Goal: Task Accomplishment & Management: Use online tool/utility

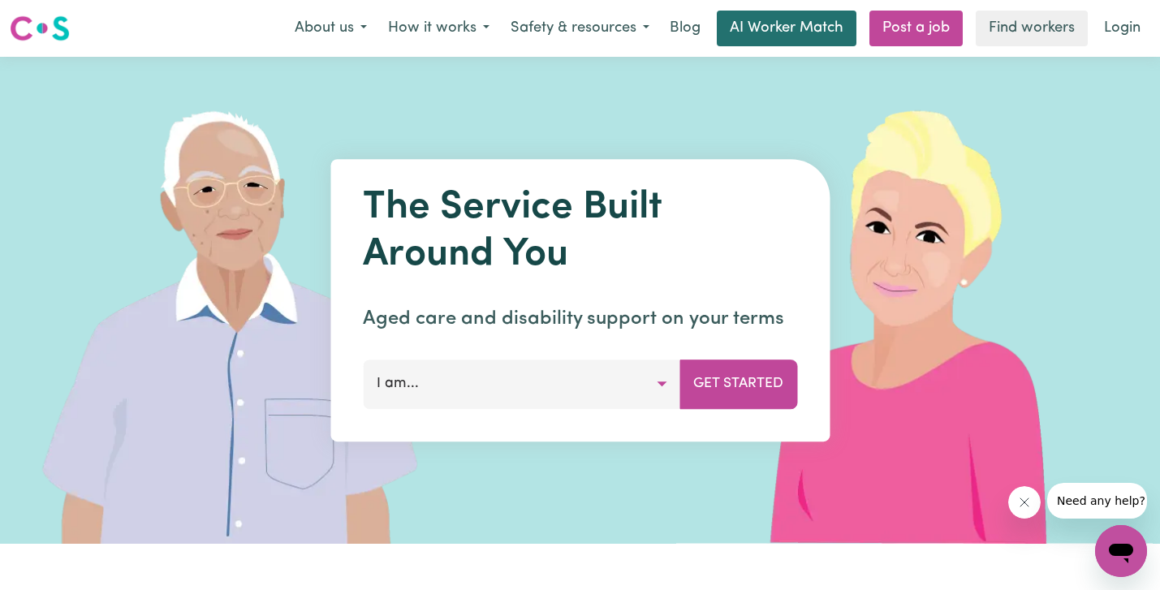
click at [779, 29] on link "AI Worker Match" at bounding box center [787, 29] width 140 height 36
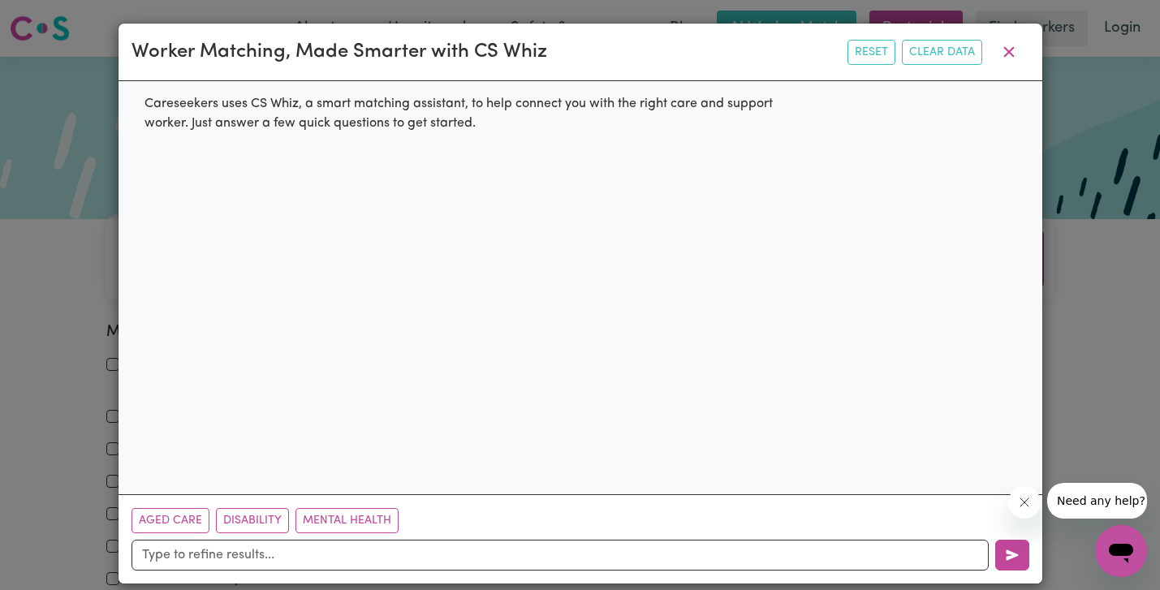
scroll to position [17, 0]
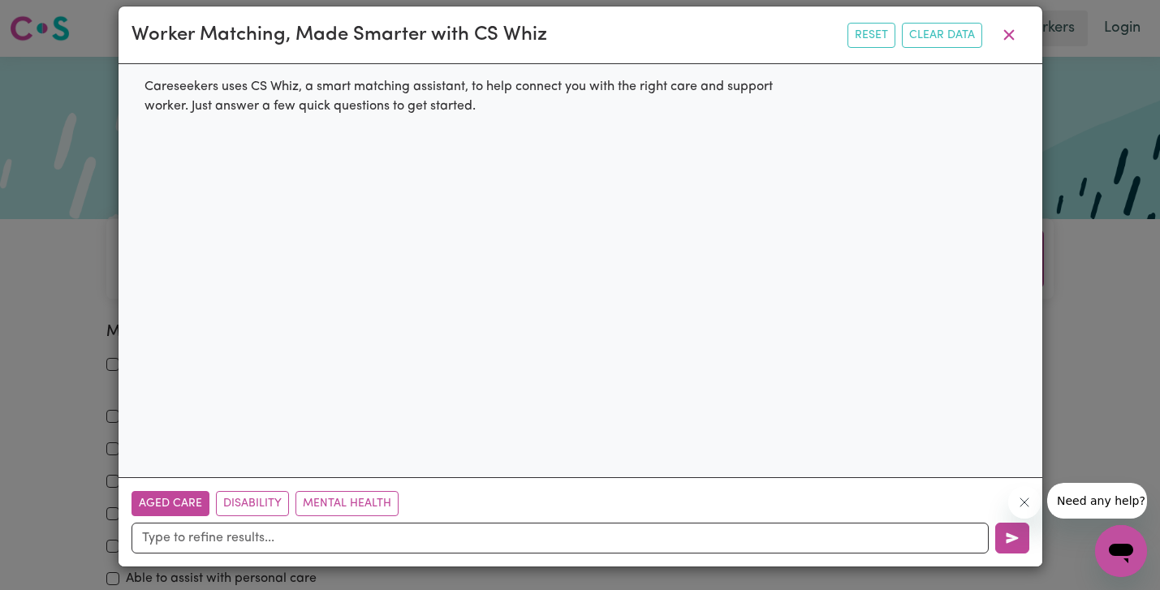
click at [194, 503] on button "Aged Care" at bounding box center [171, 503] width 78 height 25
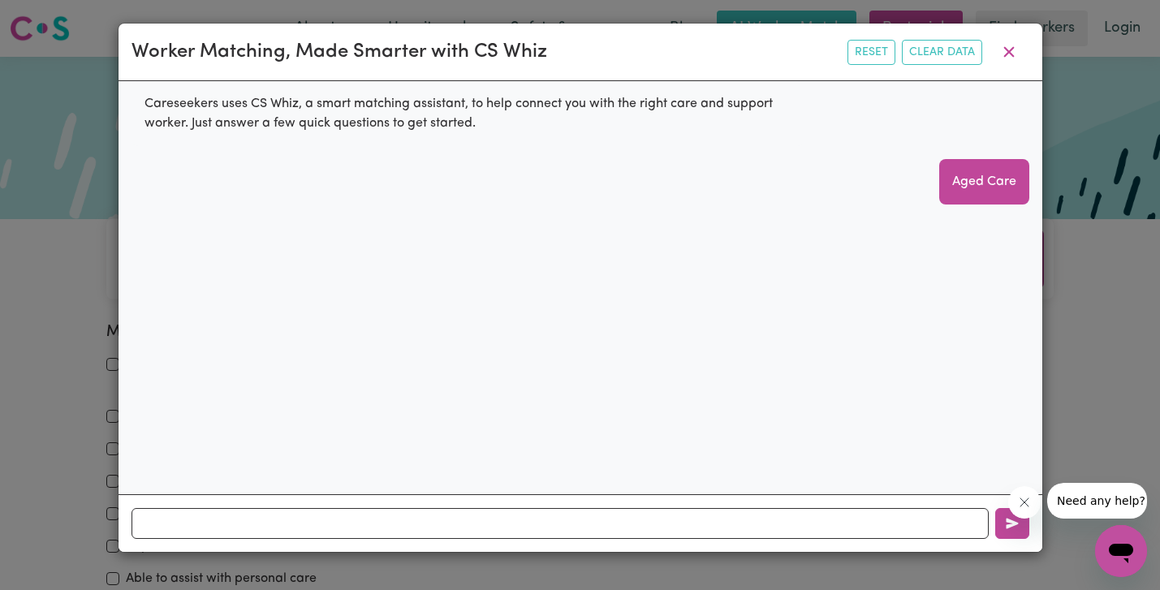
scroll to position [0, 0]
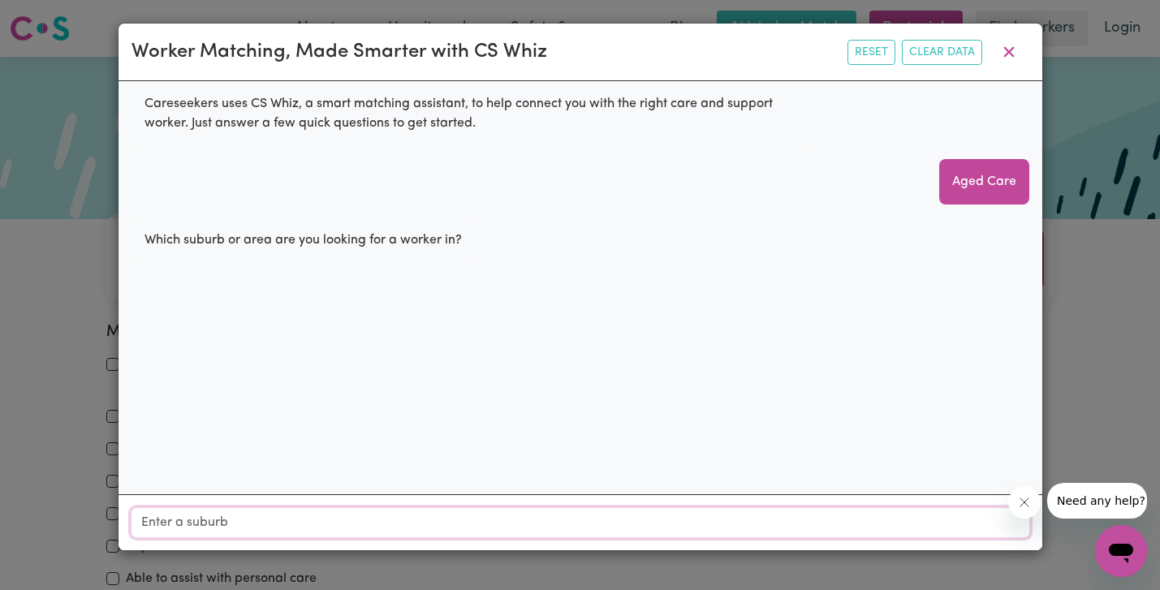
click at [218, 524] on input "Location" at bounding box center [581, 522] width 898 height 29
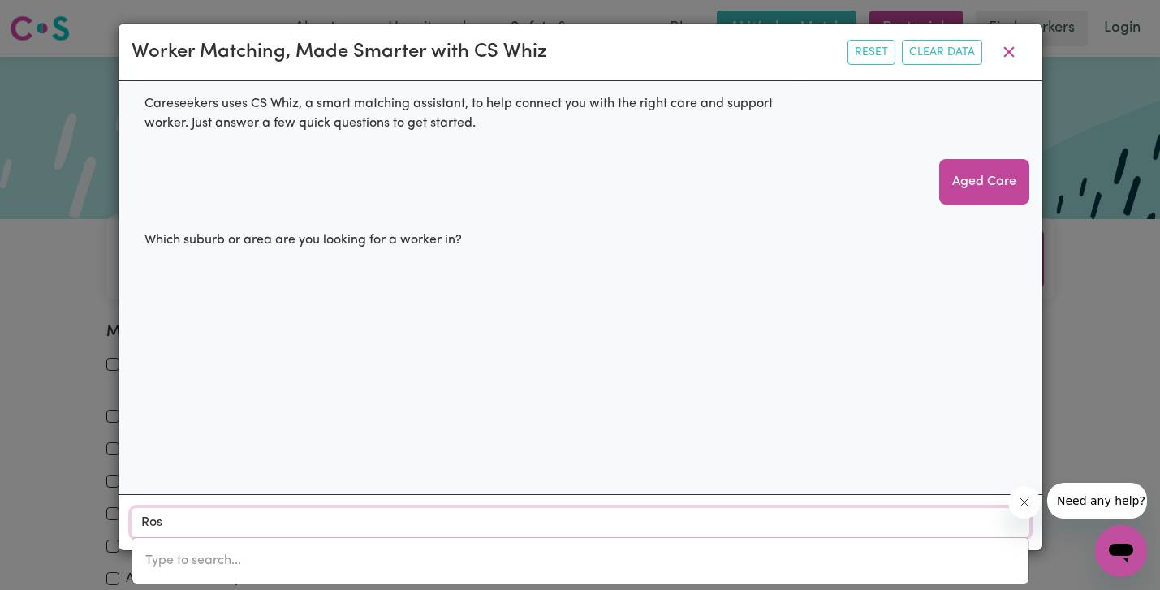
type input "Rose"
type input "Rose BAY, New South Wales, 2029"
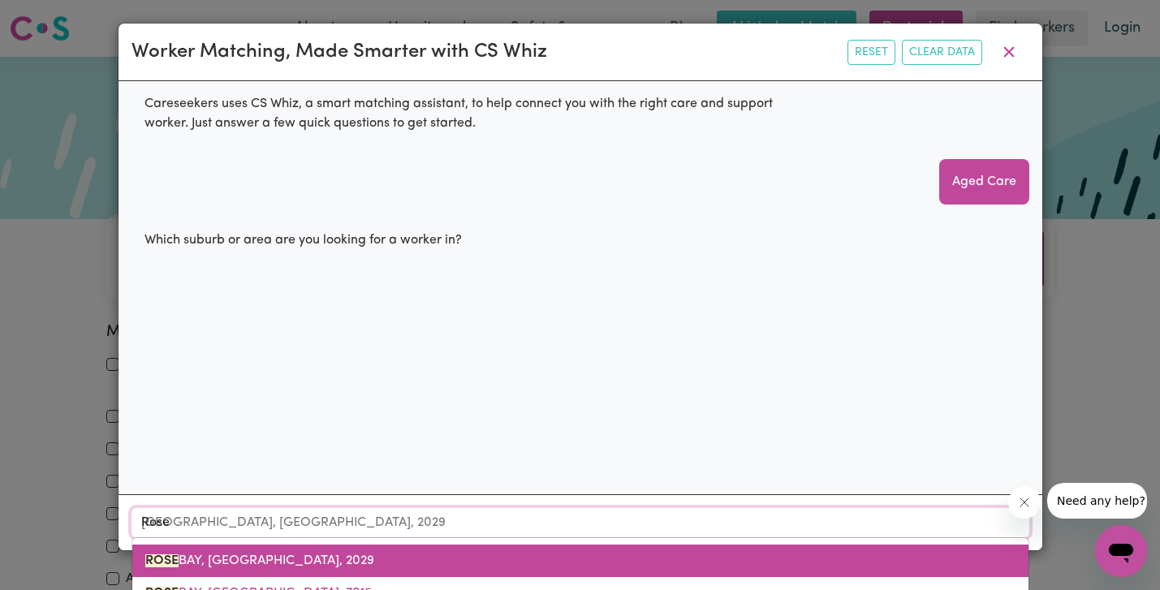
click at [193, 563] on span "ROSE BAY, New South Wales, 2029" at bounding box center [259, 560] width 229 height 13
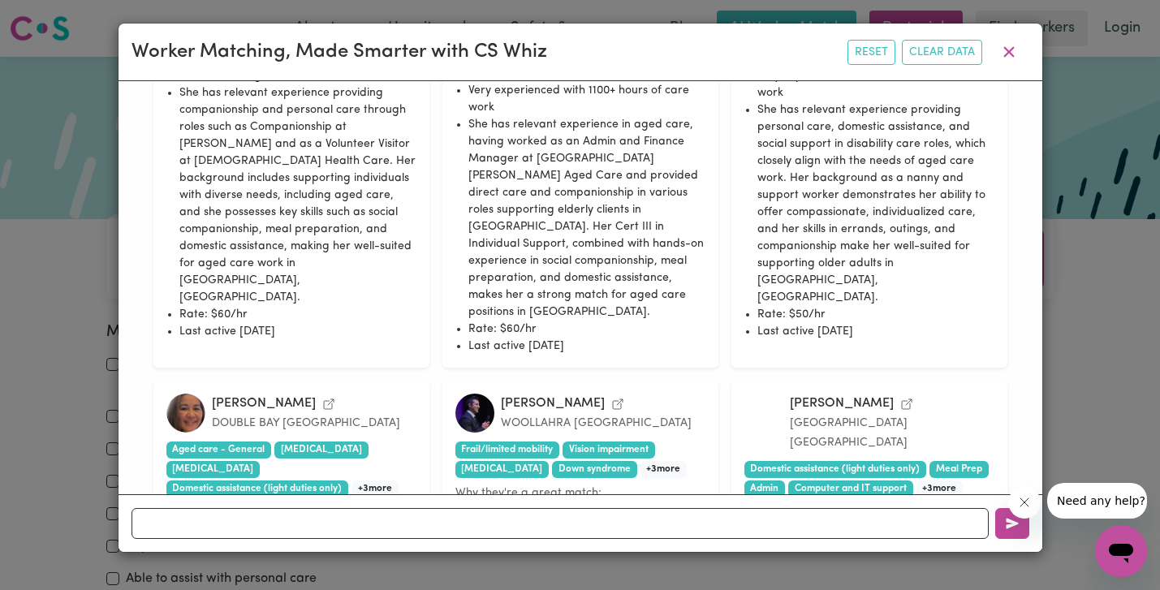
scroll to position [1435, 0]
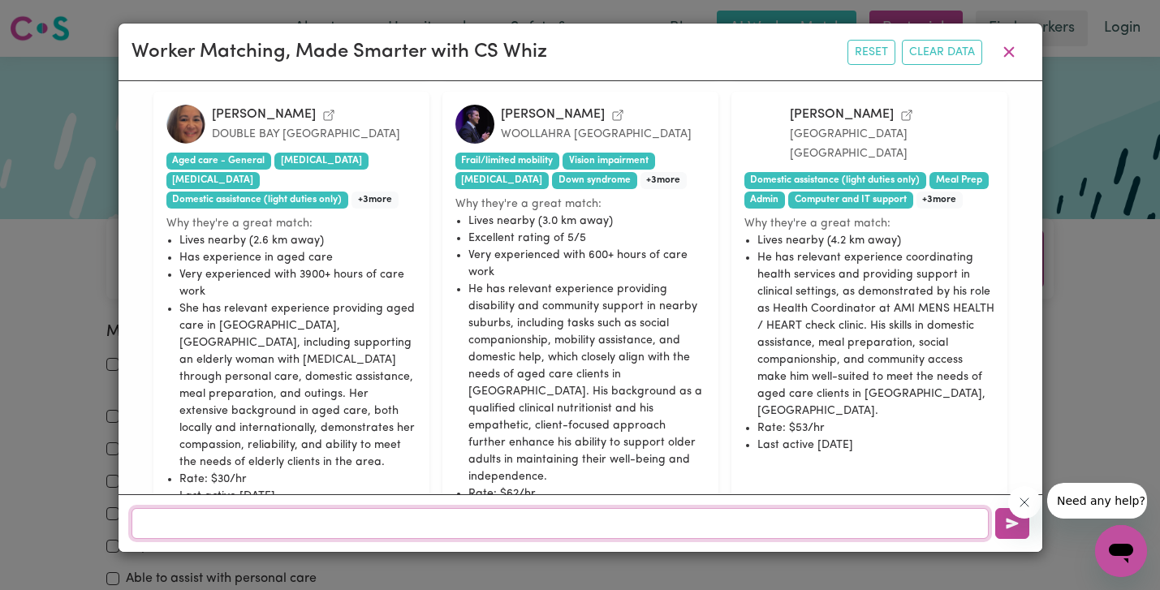
click at [322, 515] on input "text" at bounding box center [560, 523] width 857 height 31
type input "f"
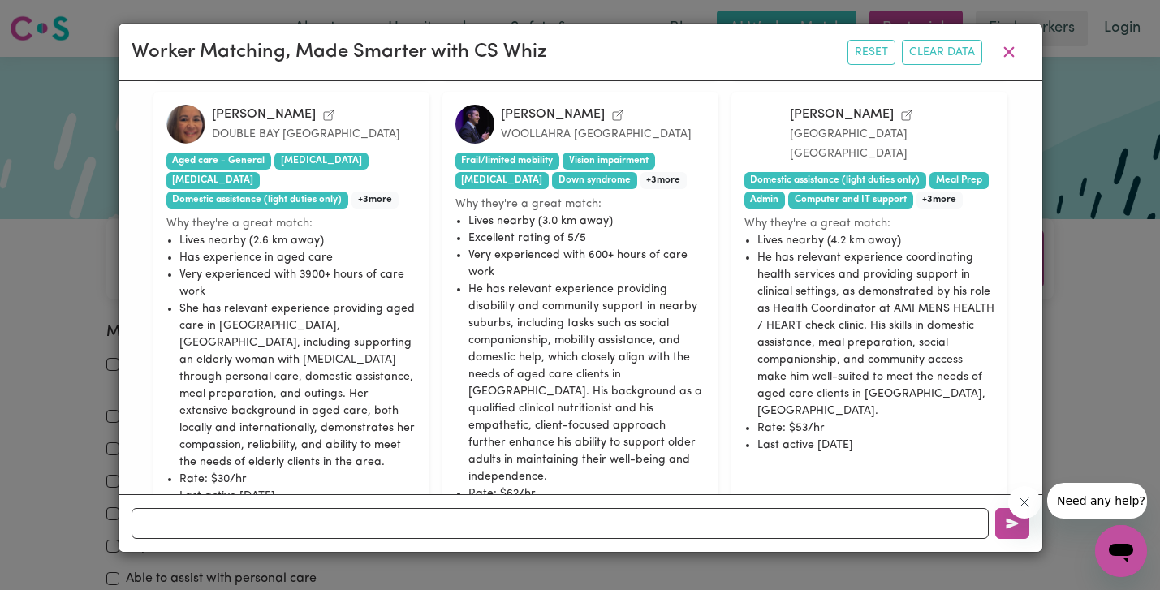
drag, startPoint x: 305, startPoint y: 367, endPoint x: 238, endPoint y: 103, distance: 272.3
click at [238, 104] on div "Melinda d. DOUBLE BAY New South Wales Aged care - General Dementia Depression D…" at bounding box center [291, 312] width 276 height 441
drag, startPoint x: 157, startPoint y: 99, endPoint x: 346, endPoint y: 403, distance: 357.3
click at [347, 399] on div "Melinda d. DOUBLE BAY New South Wales Aged care - General Dementia Depression D…" at bounding box center [291, 312] width 276 height 441
click at [347, 372] on div "Melinda d. DOUBLE BAY New South Wales Aged care - General Dementia Depression D…" at bounding box center [291, 312] width 276 height 441
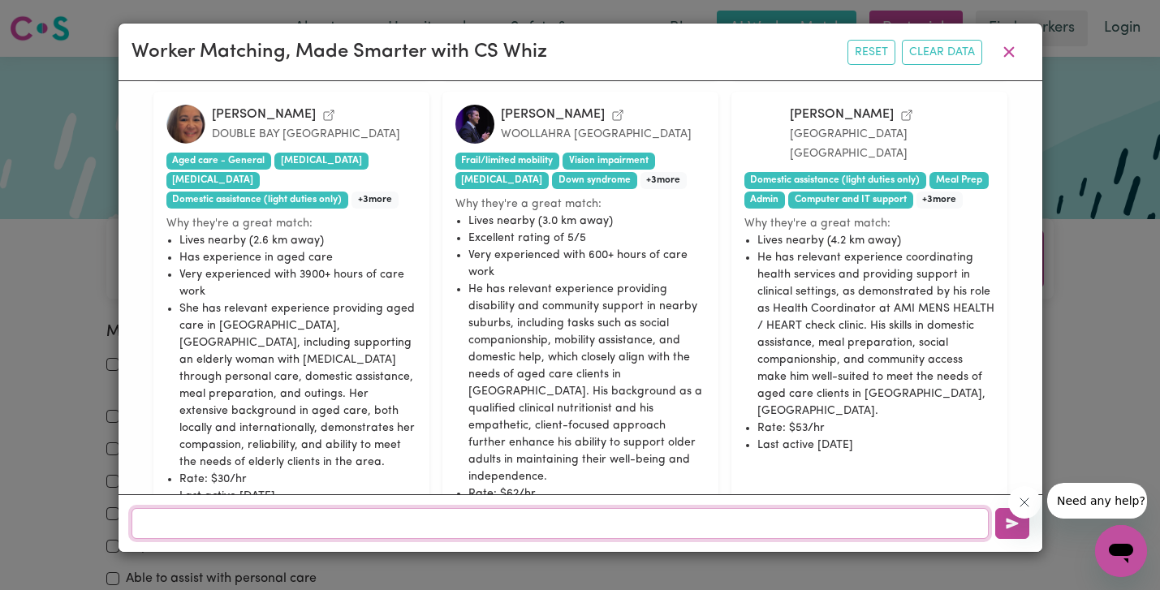
click at [282, 509] on input "text" at bounding box center [560, 523] width 857 height 31
type input "female"
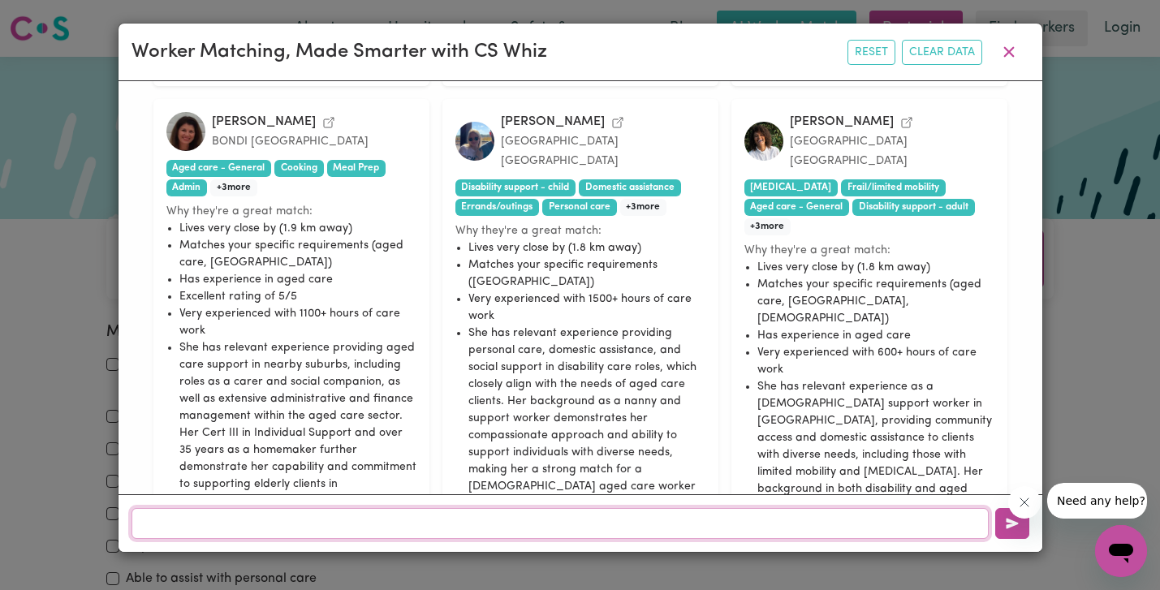
scroll to position [1581, 0]
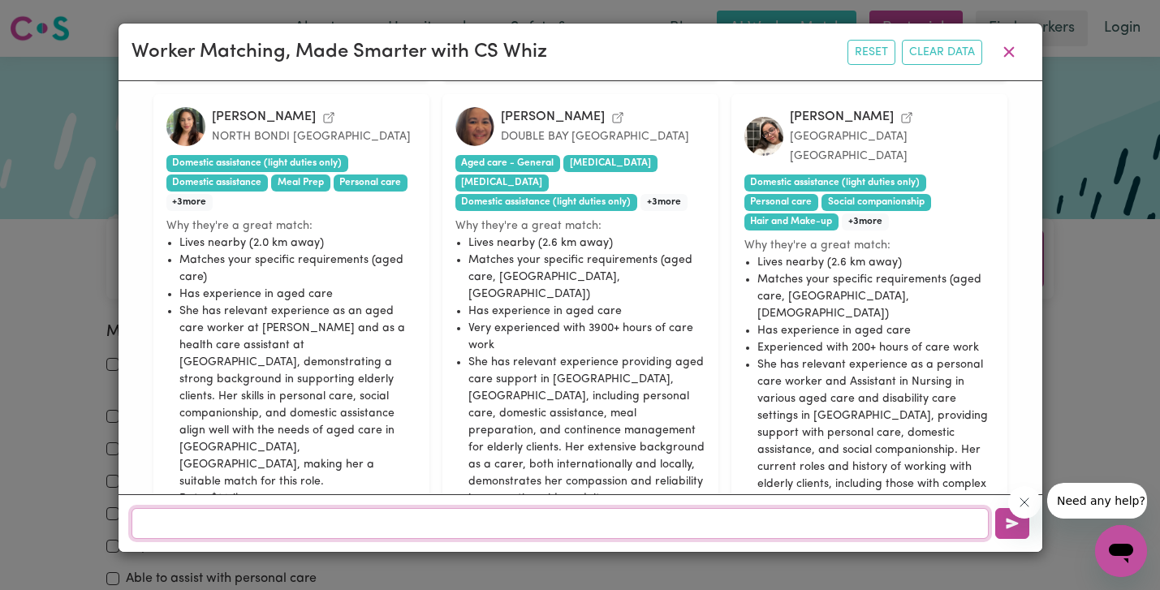
click at [337, 520] on input "text" at bounding box center [560, 523] width 857 height 31
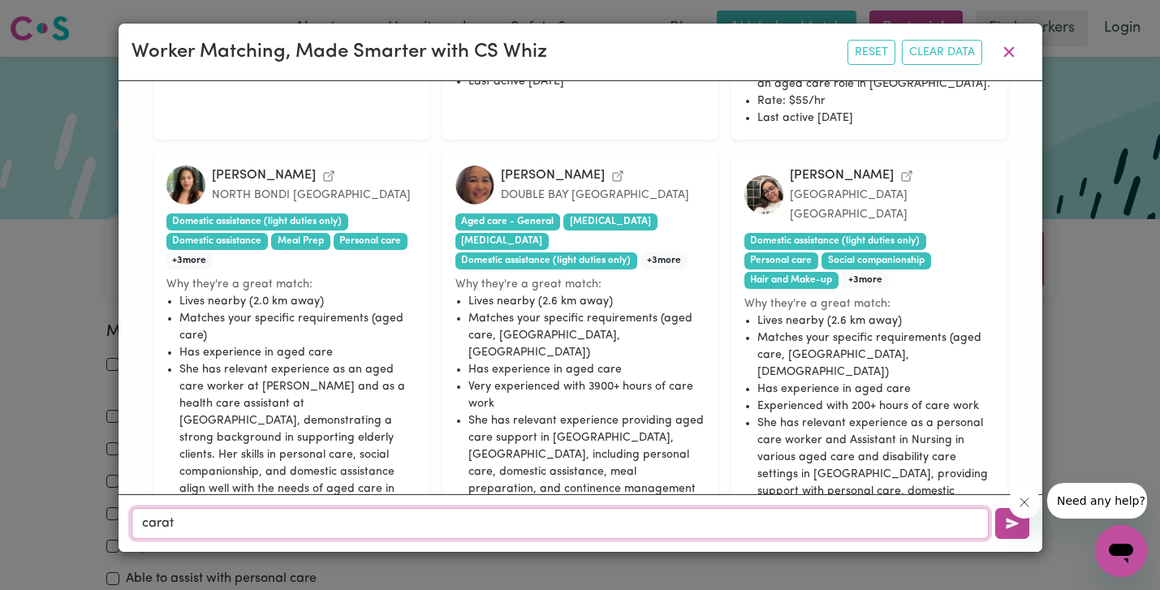
scroll to position [1582, 0]
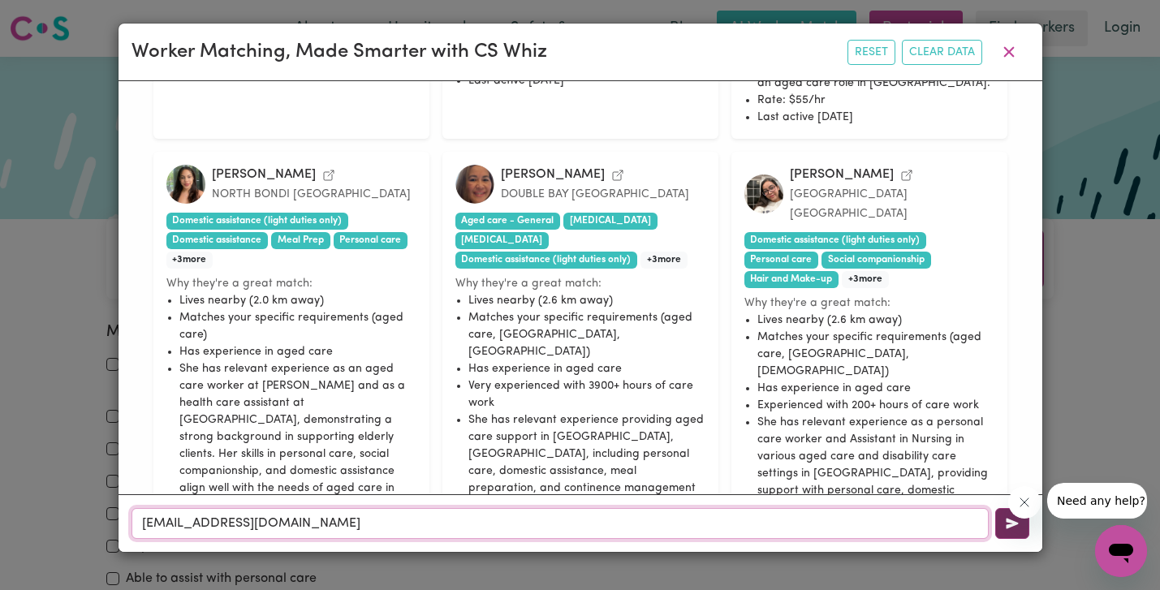
type input "caratkatz@gmail.com"
click at [1008, 528] on icon "button" at bounding box center [1012, 523] width 13 height 13
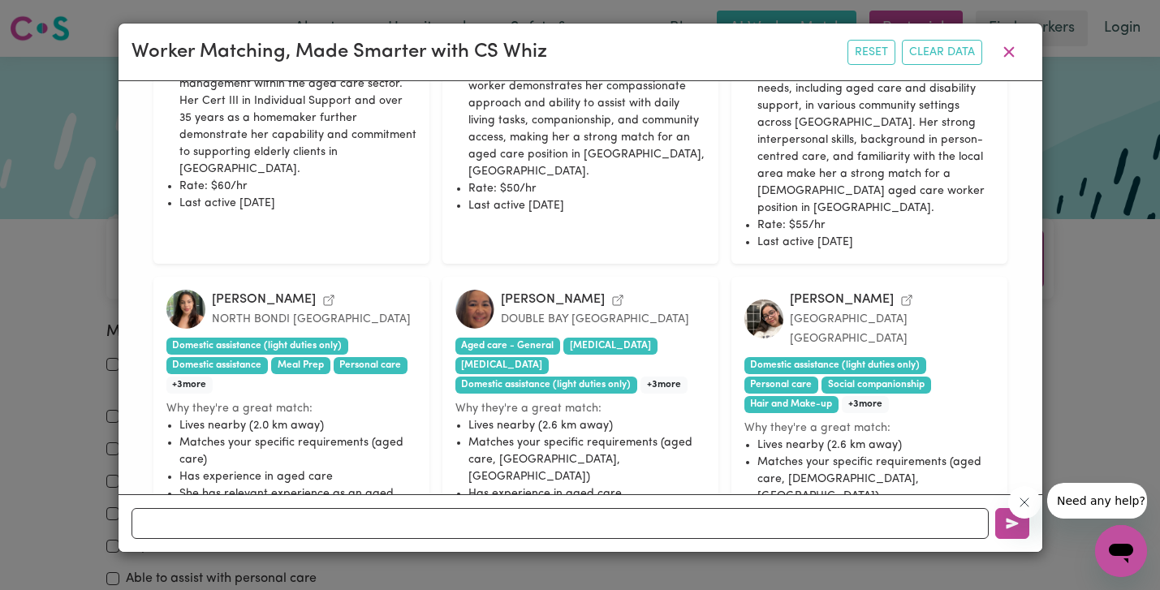
scroll to position [1715, 0]
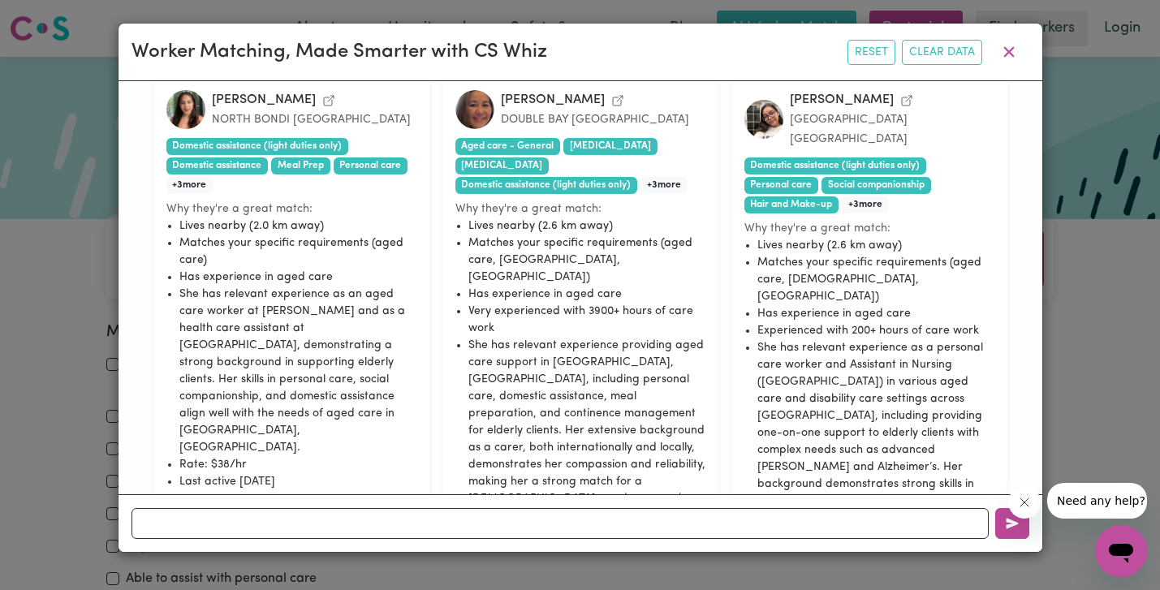
drag, startPoint x: 892, startPoint y: 396, endPoint x: 783, endPoint y: 170, distance: 251.6
click at [783, 237] on ul "Lives nearby (2.6 km away) Matches your specific requirements (aged care, femal…" at bounding box center [869, 424] width 250 height 375
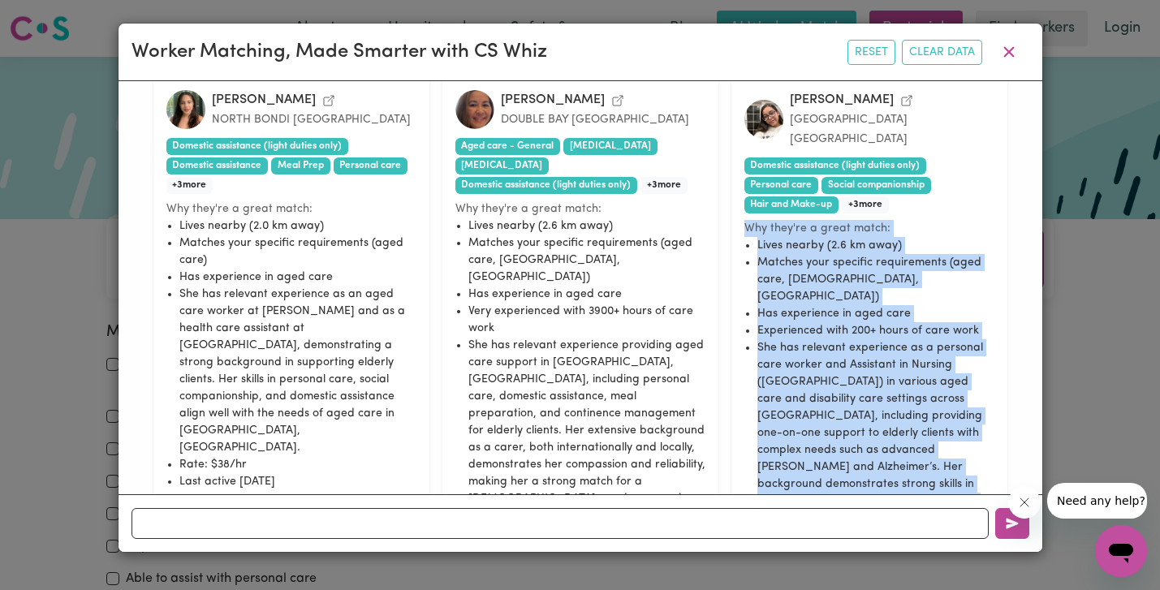
drag, startPoint x: 745, startPoint y: 231, endPoint x: 898, endPoint y: 383, distance: 215.8
click at [904, 383] on div "Puja B. BONDI JUNCTION New South Wales Domestic assistance (light duties only) …" at bounding box center [869, 351] width 276 height 548
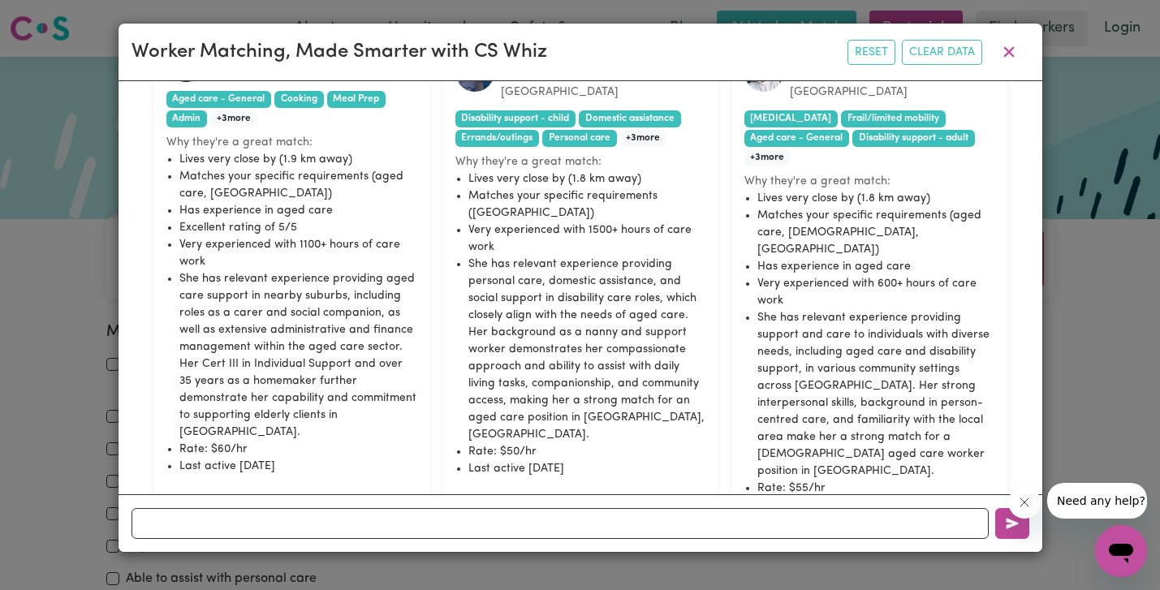
scroll to position [1160, 0]
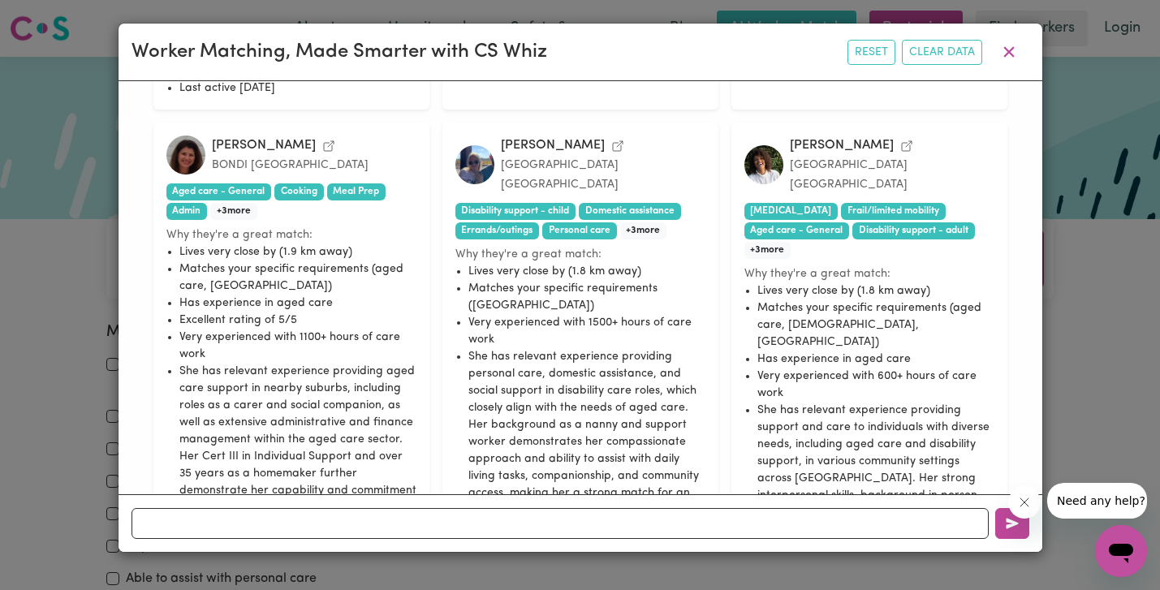
drag, startPoint x: 600, startPoint y: 338, endPoint x: 459, endPoint y: 438, distance: 173.0
click at [459, 438] on div "Natasha P. ROSE BAY New South Wales Dementia Frail/limited mobility Aged care -…" at bounding box center [581, 357] width 898 height 1659
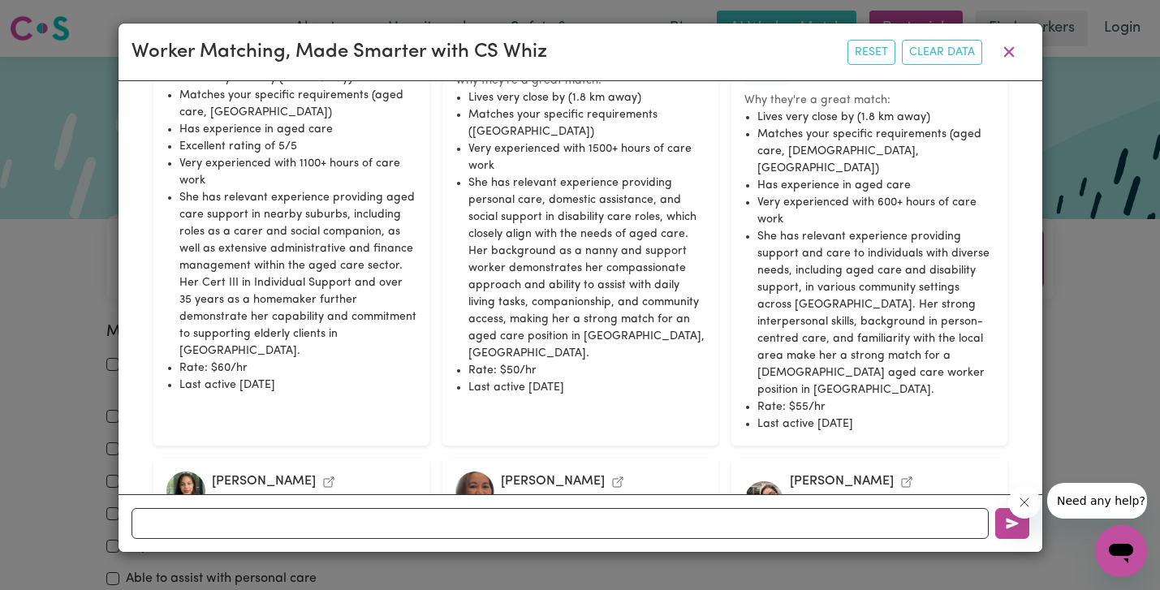
scroll to position [1399, 0]
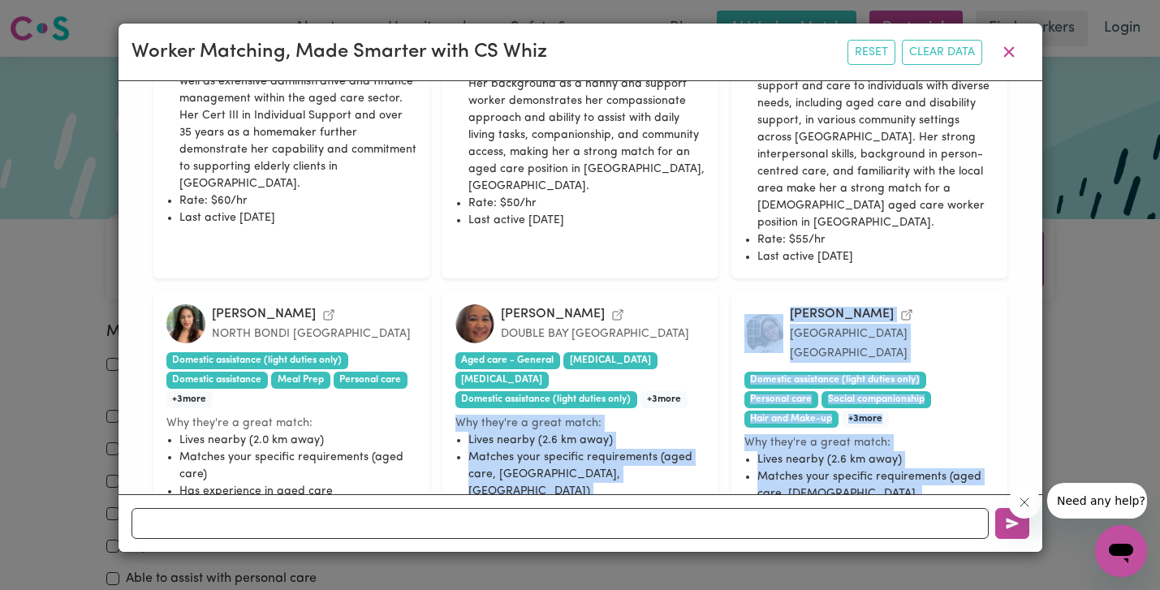
scroll to position [1715, 0]
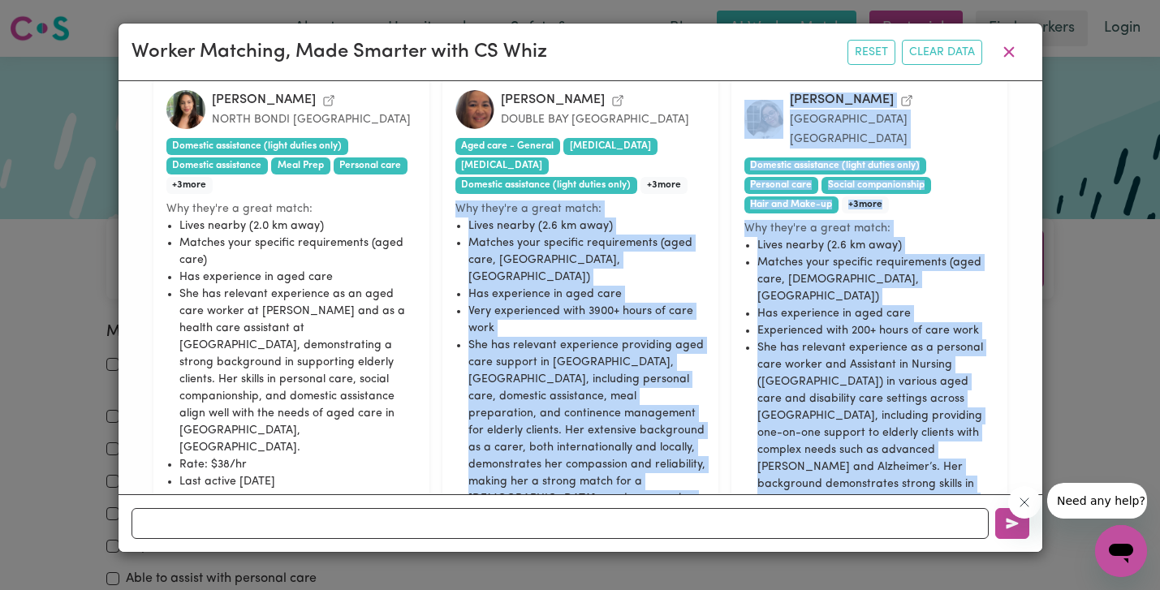
drag, startPoint x: 459, startPoint y: 363, endPoint x: 626, endPoint y: 355, distance: 166.6
click at [626, 354] on div "Melinda d. DOUBLE BAY New South Wales Aged care - General Dementia Depression D…" at bounding box center [580, 351] width 276 height 548
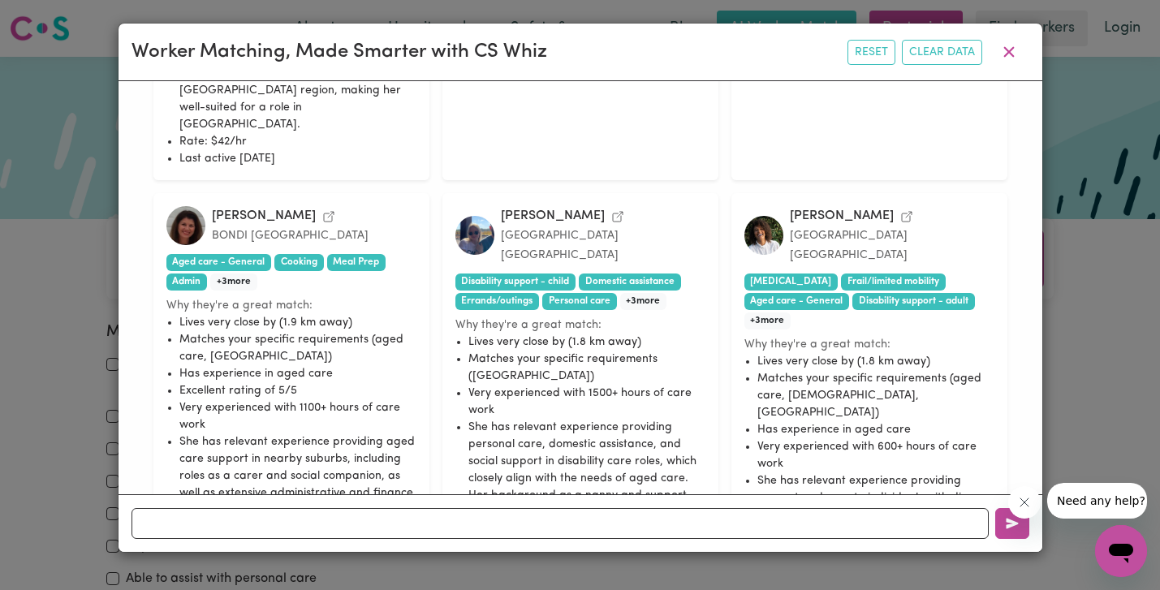
scroll to position [1127, 0]
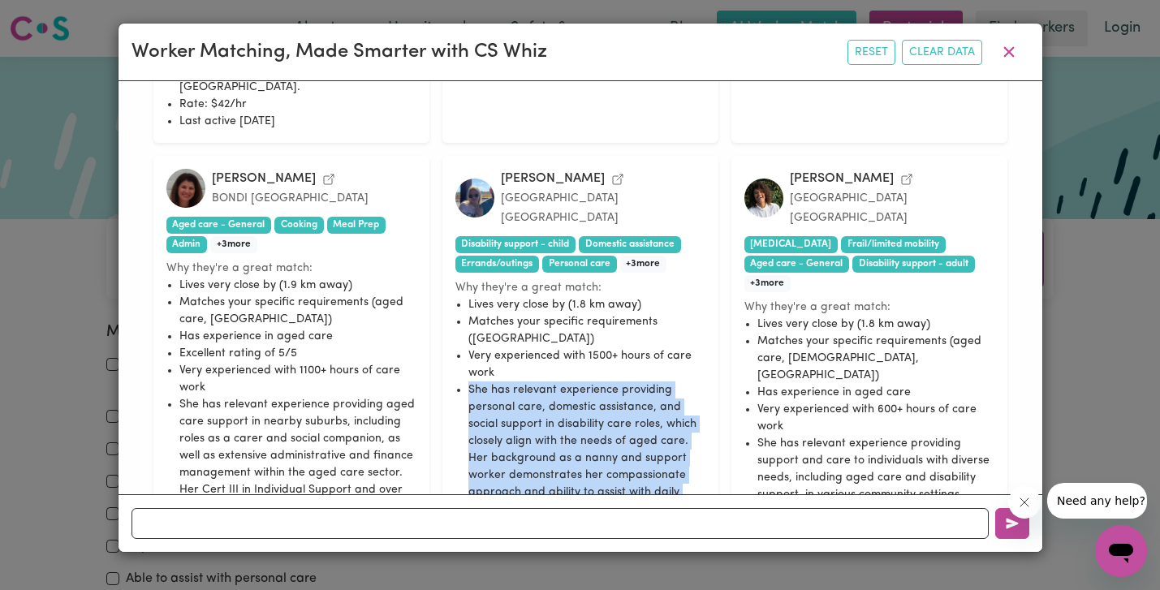
drag, startPoint x: 475, startPoint y: 283, endPoint x: 666, endPoint y: 459, distance: 260.8
click at [666, 459] on ul "Lives very close by (1.8 km away) Matches your specific requirements (new south…" at bounding box center [580, 449] width 250 height 307
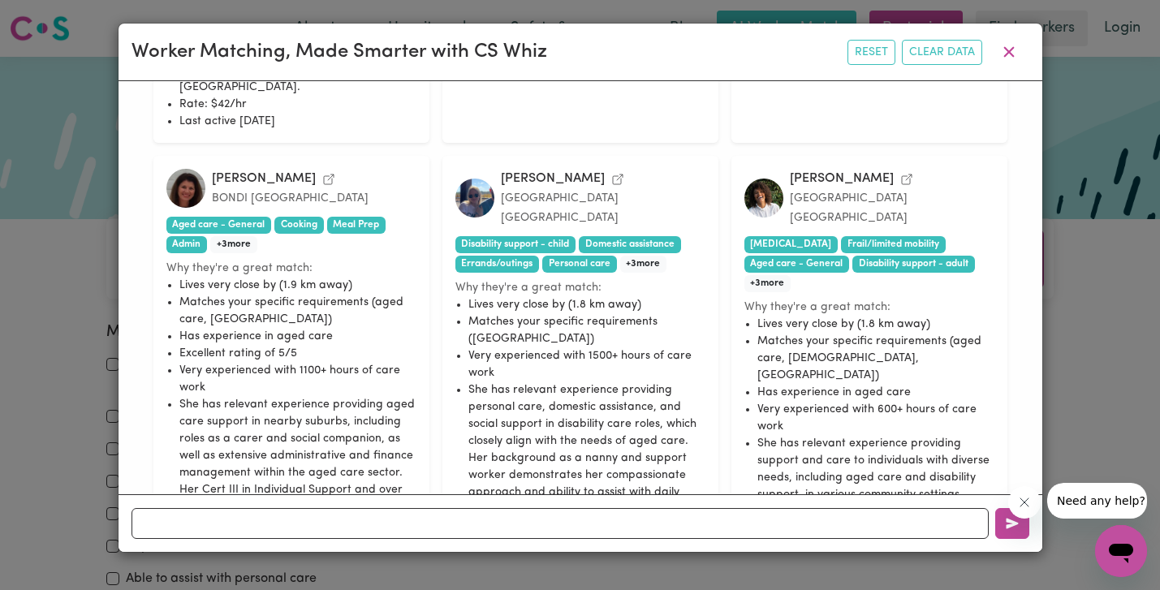
click at [650, 586] on li "Last active 64 days ago" at bounding box center [586, 594] width 237 height 17
drag, startPoint x: 650, startPoint y: 464, endPoint x: 754, endPoint y: 211, distance: 273.0
click at [754, 211] on div "Natasha P. ROSE BAY New South Wales Dementia Frail/limited mobility Aged care -…" at bounding box center [581, 390] width 898 height 1659
click at [754, 316] on ul "Lives very close by (1.8 km away) Matches your specific requirements (aged care…" at bounding box center [869, 478] width 250 height 324
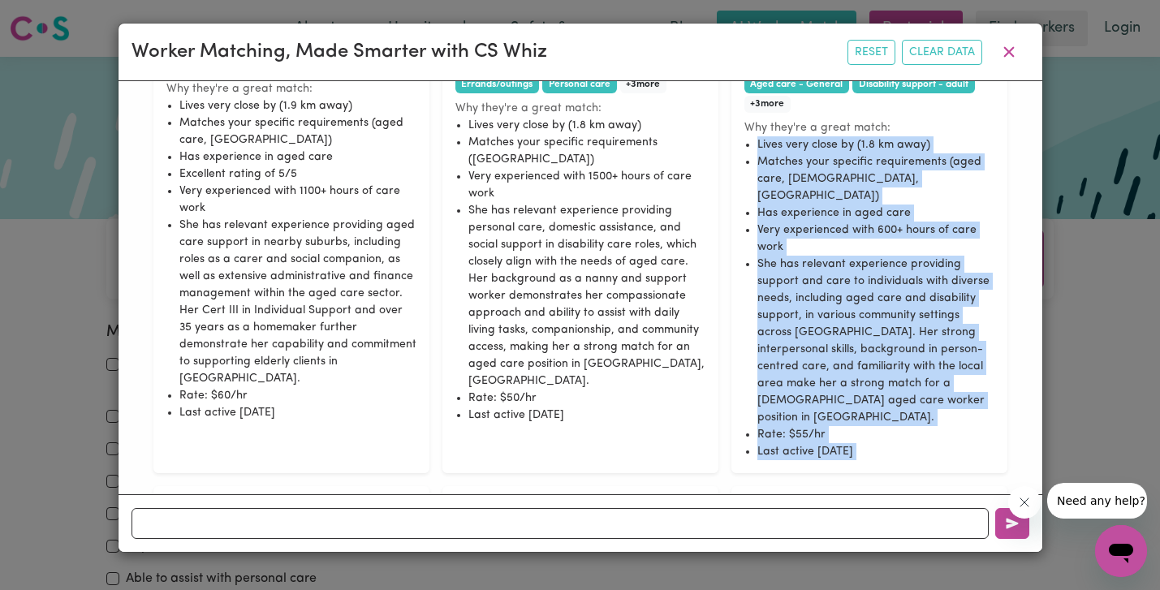
scroll to position [1313, 0]
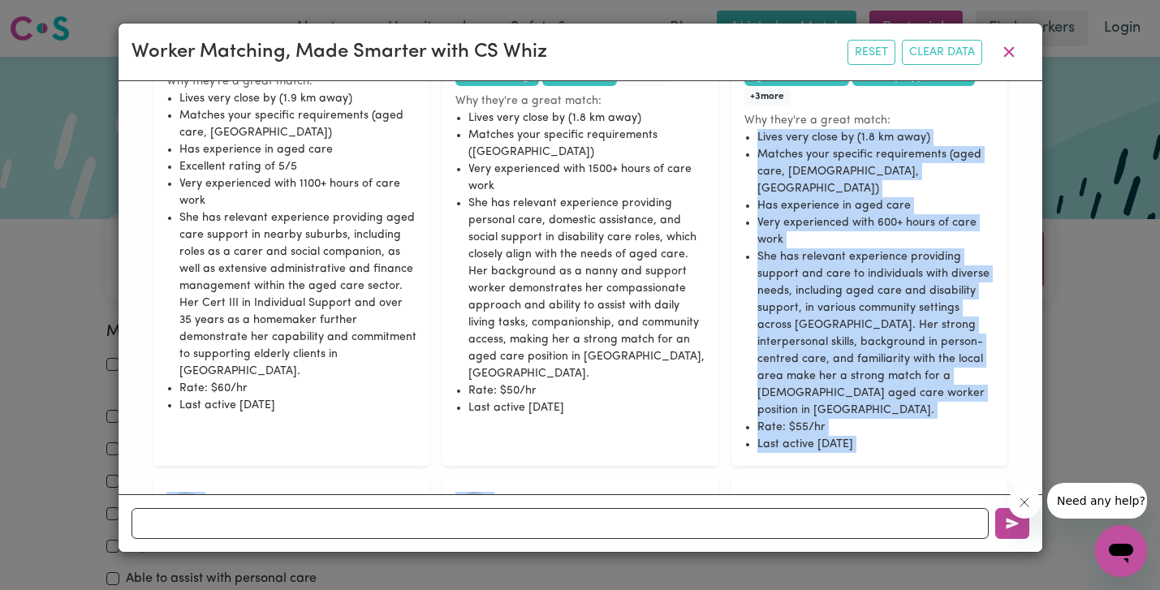
drag, startPoint x: 754, startPoint y: 211, endPoint x: 928, endPoint y: 306, distance: 198.0
click at [928, 306] on ul "Lives very close by (1.8 km away) Matches your specific requirements (aged care…" at bounding box center [869, 291] width 250 height 324
drag, startPoint x: 317, startPoint y: 300, endPoint x: 233, endPoint y: 147, distance: 175.1
click at [234, 147] on ul "Lives very close by (1.9 km away) Matches your specific requirements (aged care…" at bounding box center [291, 252] width 250 height 324
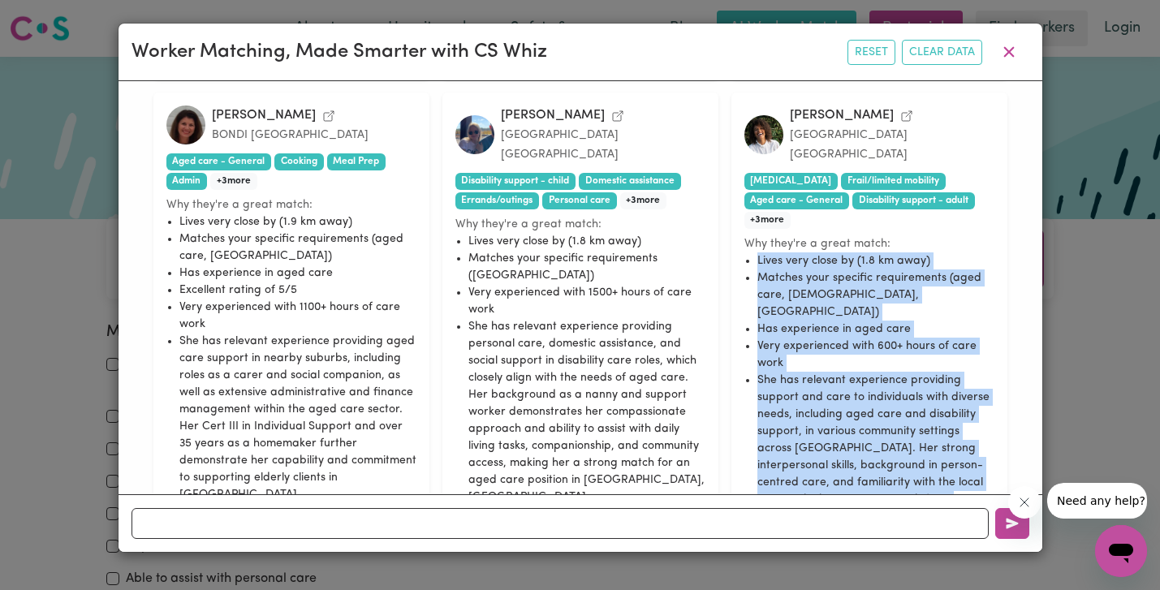
scroll to position [1119, 0]
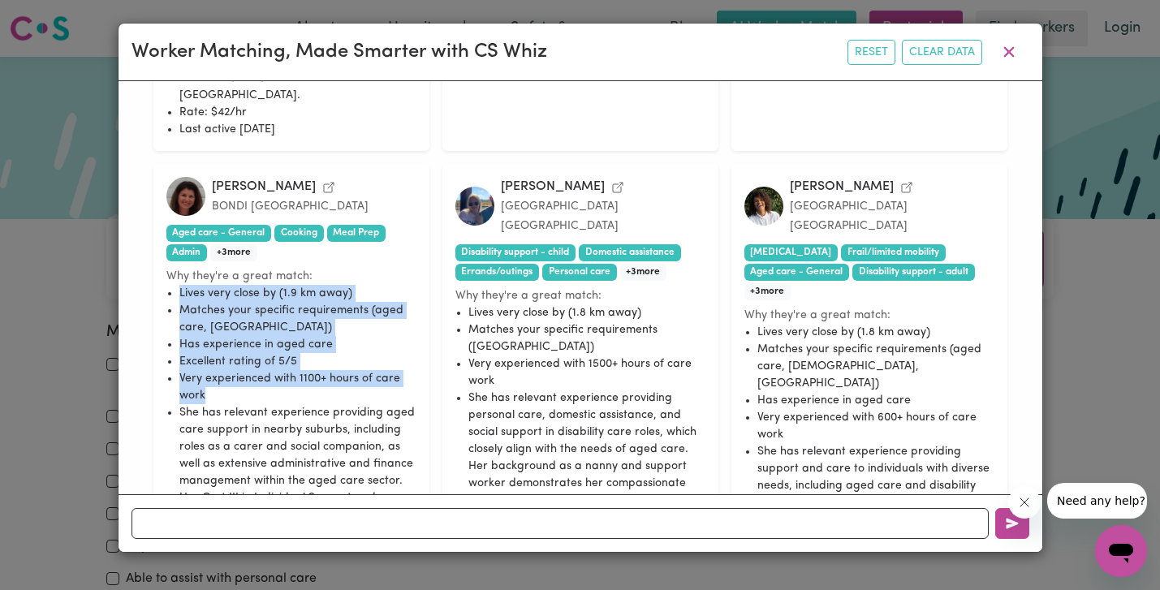
drag, startPoint x: 173, startPoint y: 198, endPoint x: 429, endPoint y: 315, distance: 281.9
click at [429, 315] on div "Natasha P. ROSE BAY New South Wales Dementia Frail/limited mobility Aged care -…" at bounding box center [581, 398] width 898 height 1659
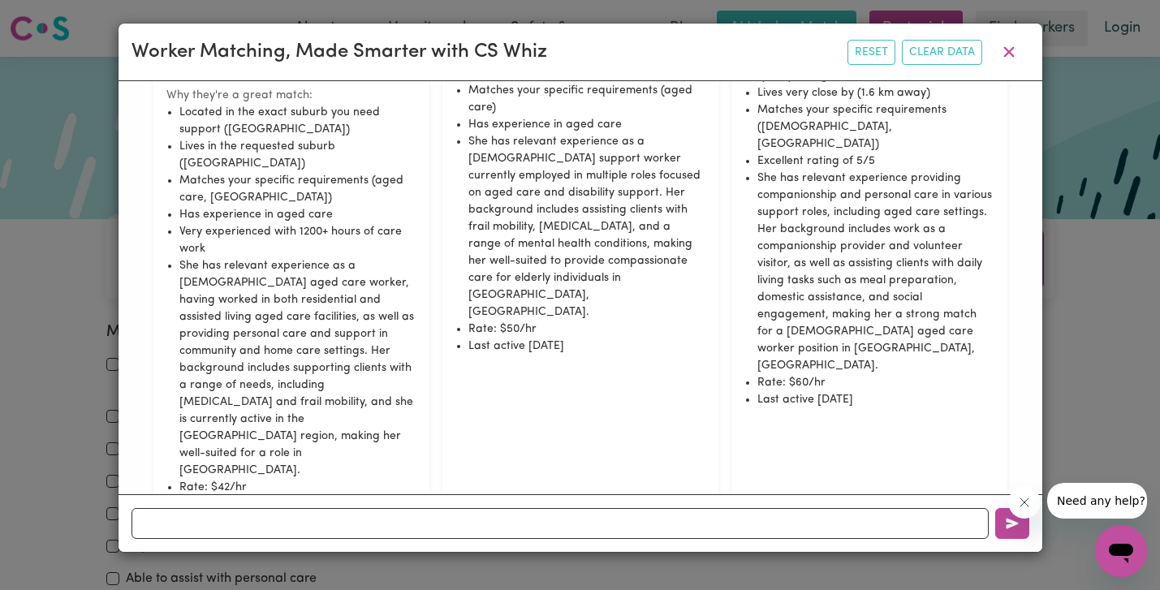
scroll to position [728, 0]
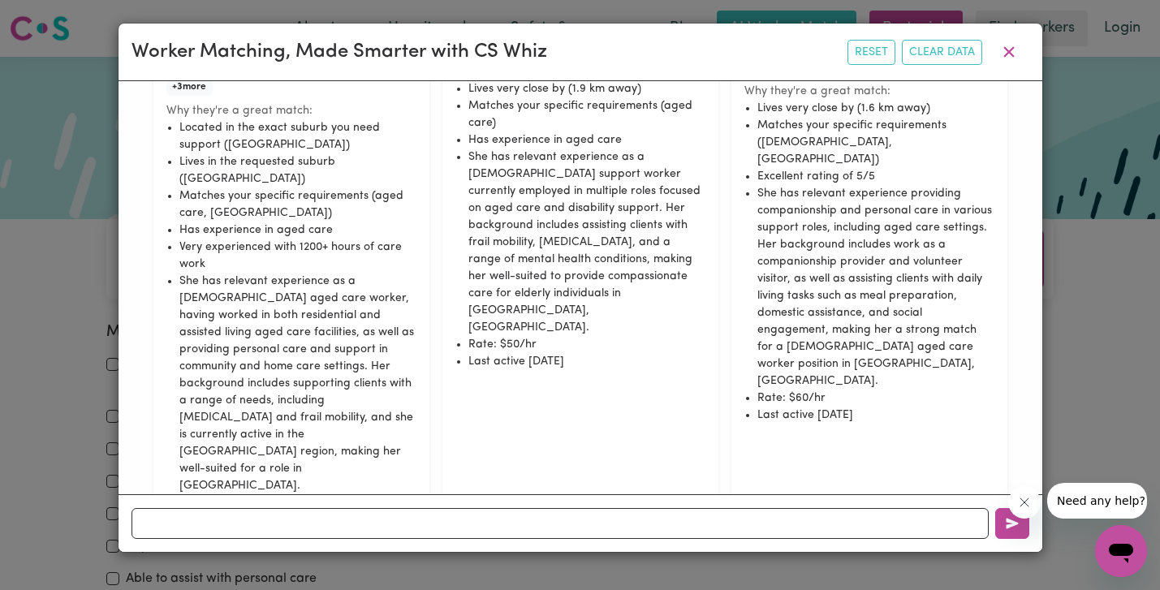
click at [623, 353] on li "Last active 62 days ago" at bounding box center [586, 361] width 237 height 17
drag, startPoint x: 609, startPoint y: 323, endPoint x: 510, endPoint y: 140, distance: 207.8
click at [510, 140] on ul "Lives very close by (1.9 km away) Matches your specific requirements (aged care…" at bounding box center [580, 225] width 250 height 290
click at [510, 170] on li "She has relevant experience as a female support worker currently employed in mu…" at bounding box center [586, 243] width 237 height 188
click at [461, 124] on ul "Lives very close by (1.9 km away) Matches your specific requirements (aged care…" at bounding box center [580, 225] width 250 height 290
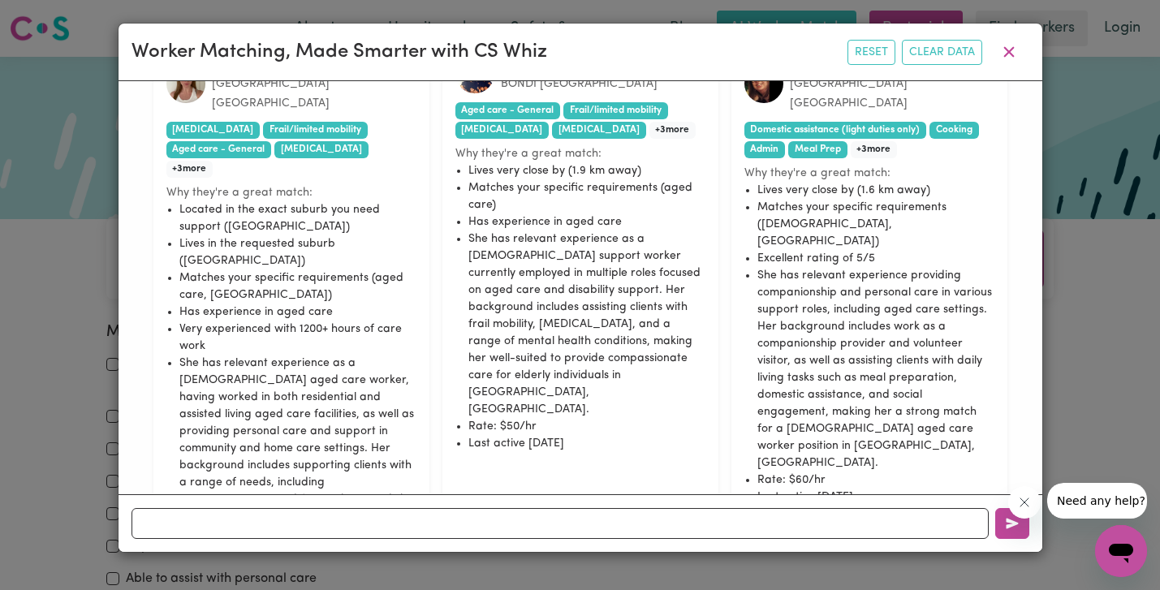
scroll to position [647, 0]
drag, startPoint x: 465, startPoint y: 166, endPoint x: 660, endPoint y: 452, distance: 345.9
click at [660, 452] on div "Kirsty M. BONDI New South Wales Aged care - General Frail/limited mobility Deme…" at bounding box center [580, 332] width 276 height 582
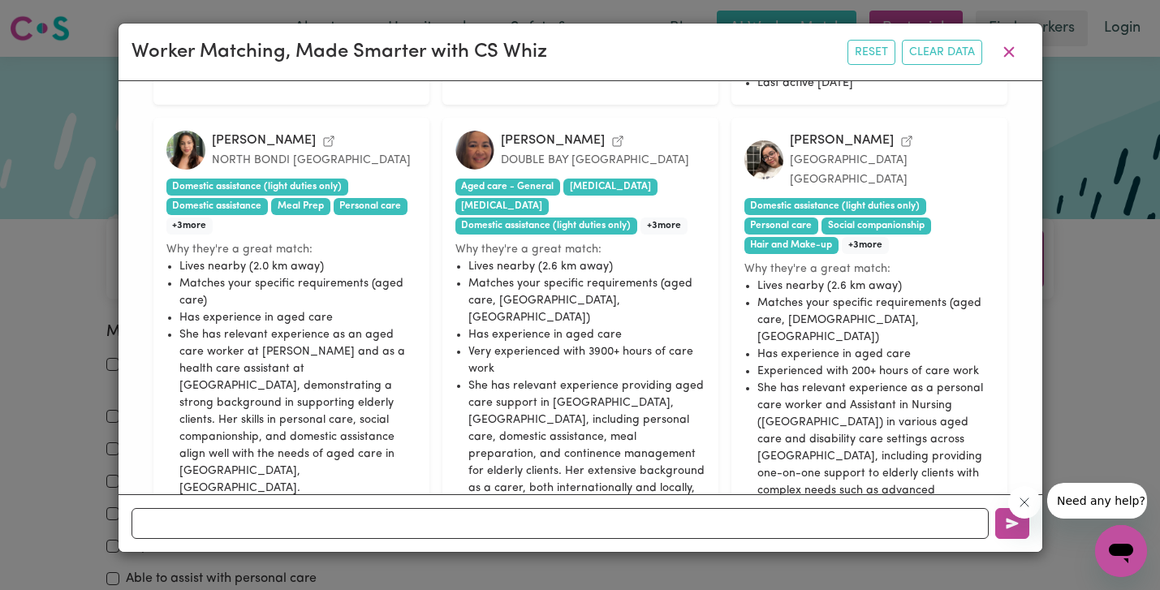
scroll to position [1715, 0]
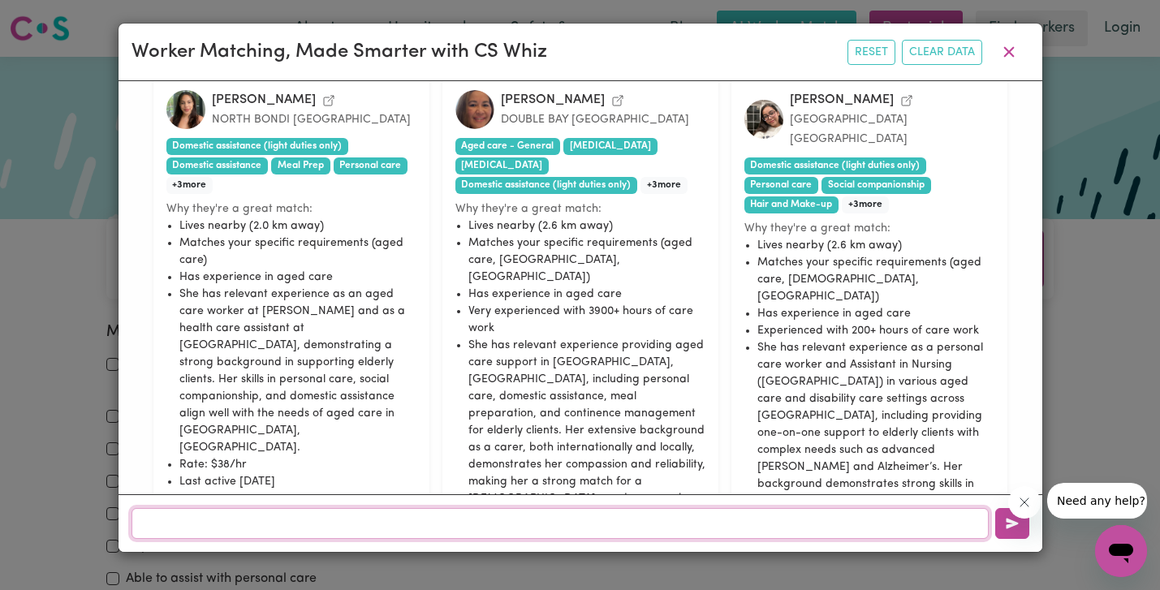
click at [427, 515] on input "text" at bounding box center [560, 523] width 857 height 31
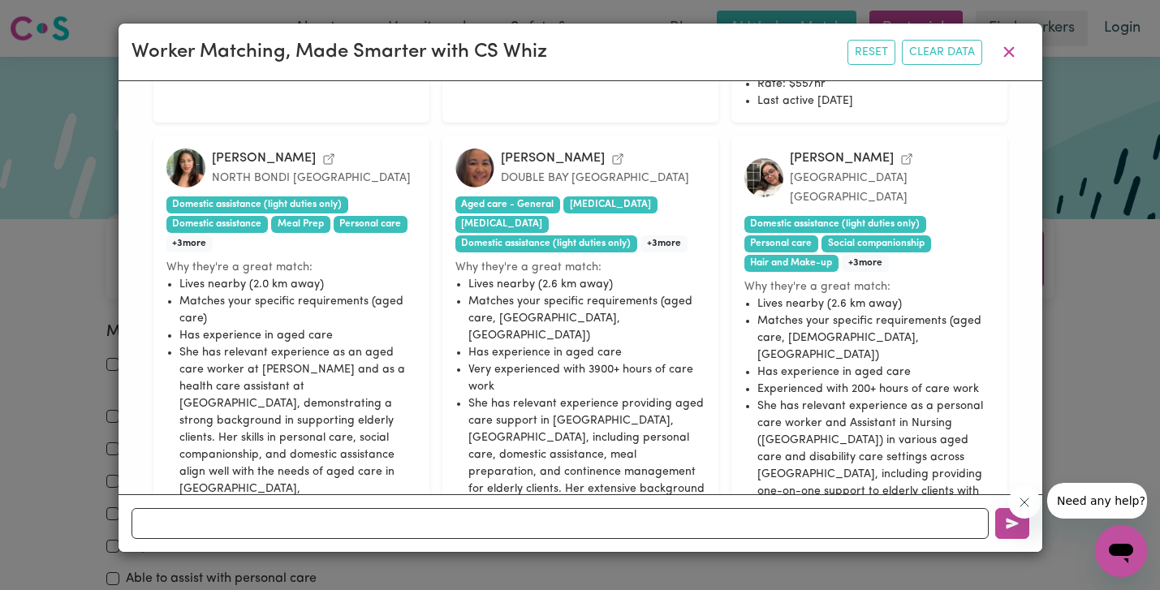
scroll to position [1716, 0]
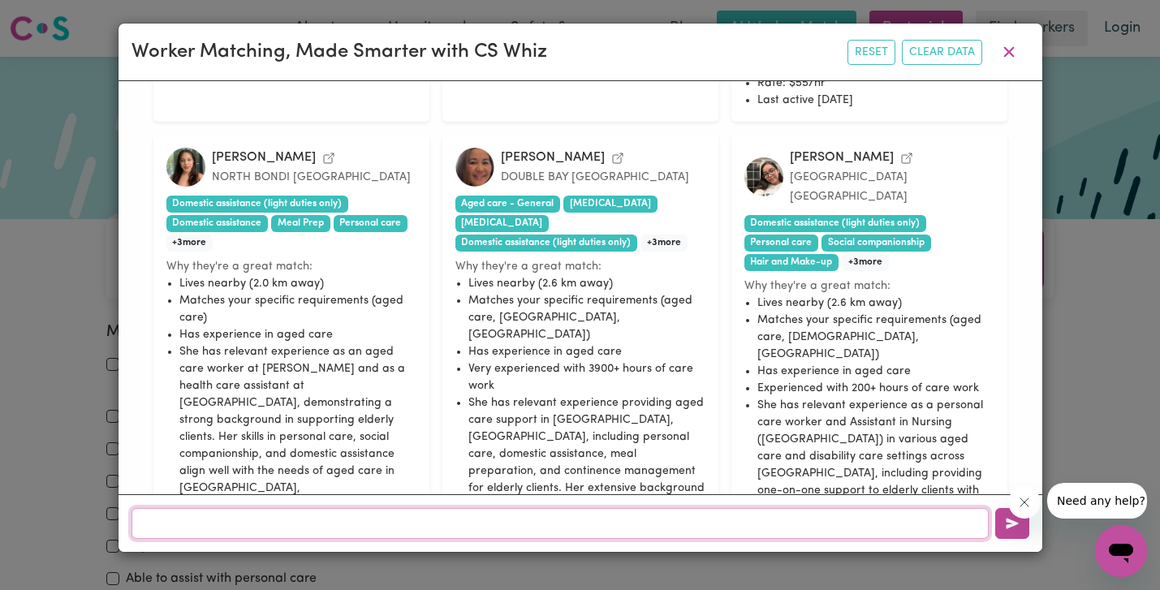
click at [318, 522] on input "text" at bounding box center [560, 523] width 857 height 31
type input "l"
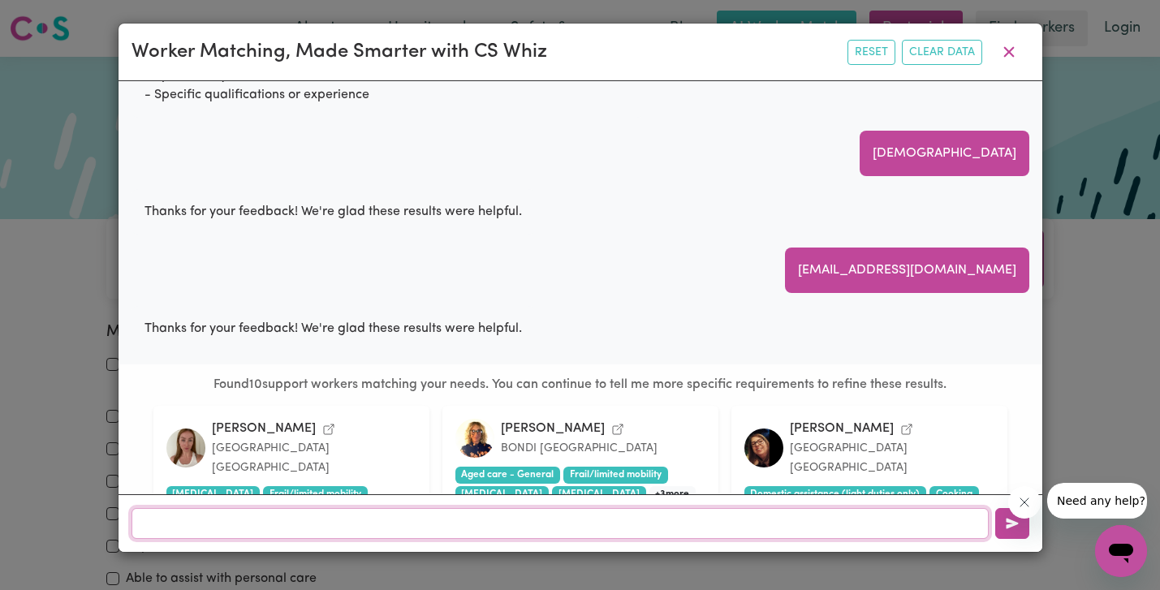
scroll to position [0, 0]
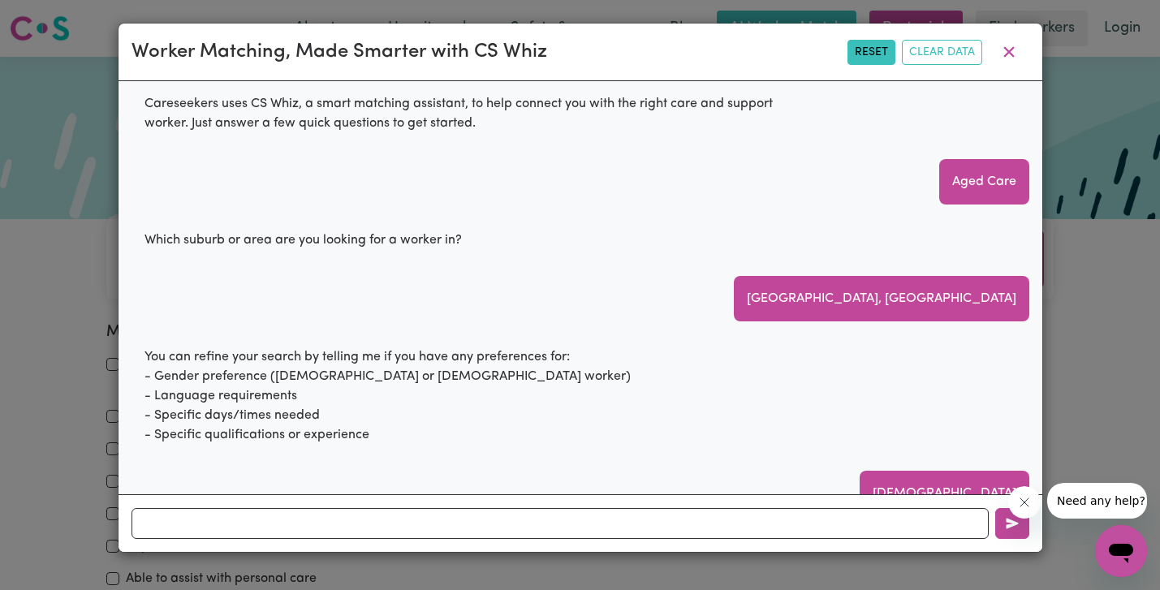
click at [870, 58] on button "Reset" at bounding box center [872, 52] width 48 height 25
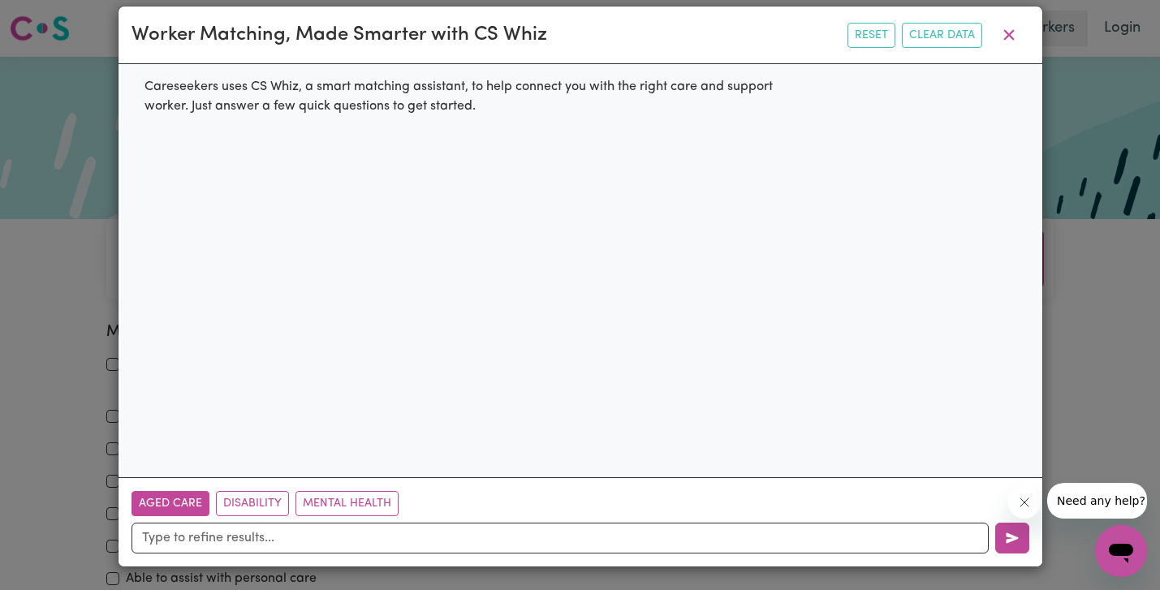
click at [186, 503] on button "Aged Care" at bounding box center [171, 503] width 78 height 25
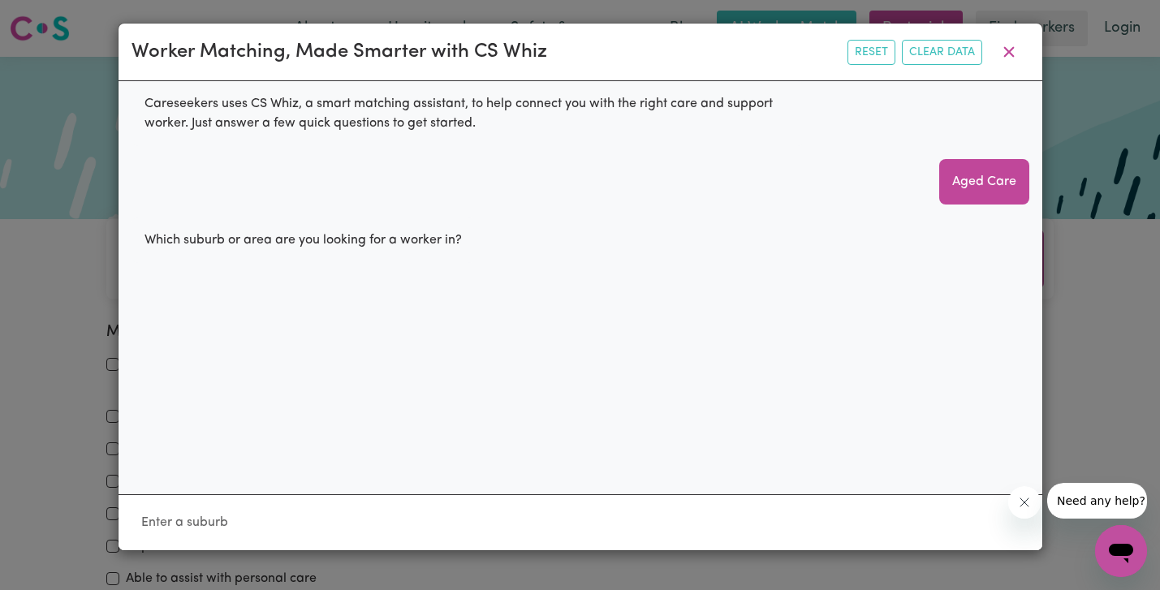
click at [186, 520] on input "Location" at bounding box center [581, 522] width 898 height 29
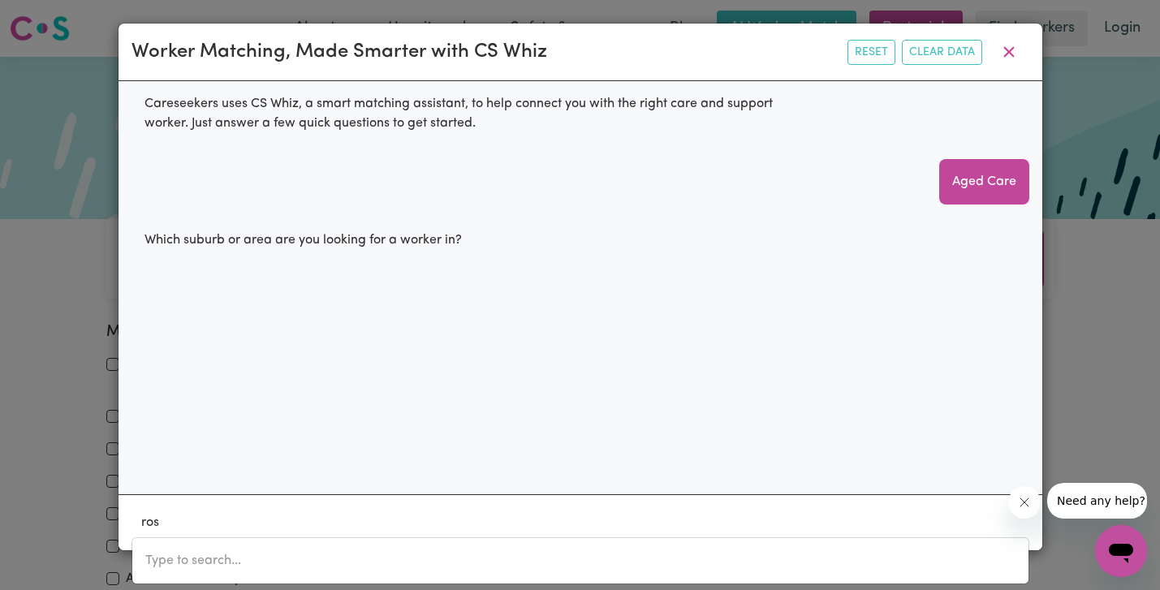
type input "rose"
type input "rose BAY, New South Wales, 2029"
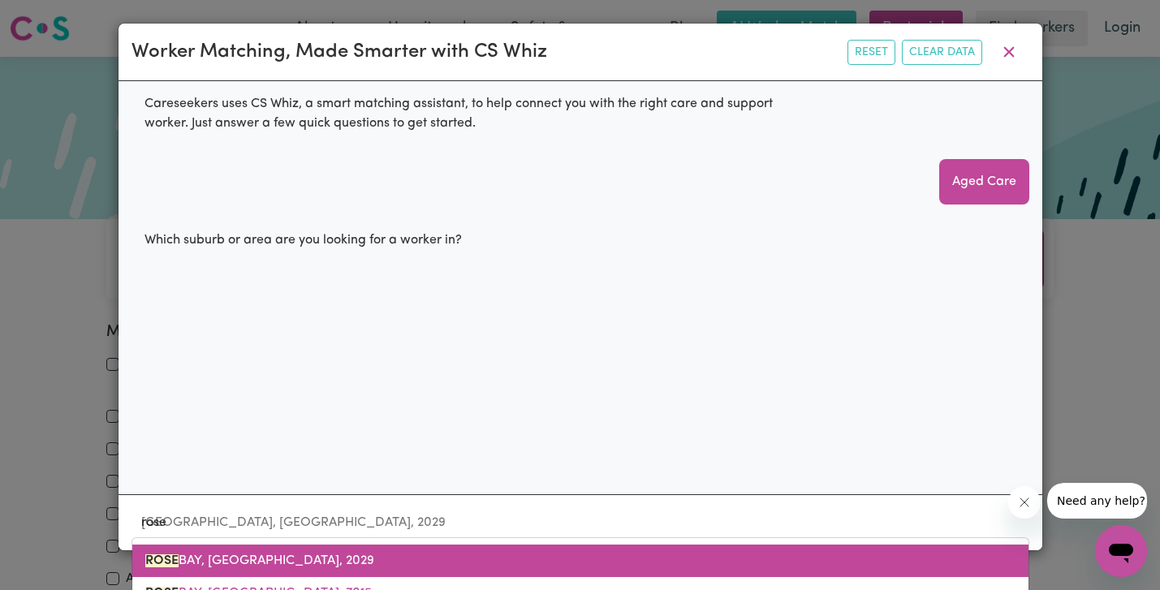
click at [186, 558] on span "ROSE BAY, New South Wales, 2029" at bounding box center [259, 560] width 229 height 13
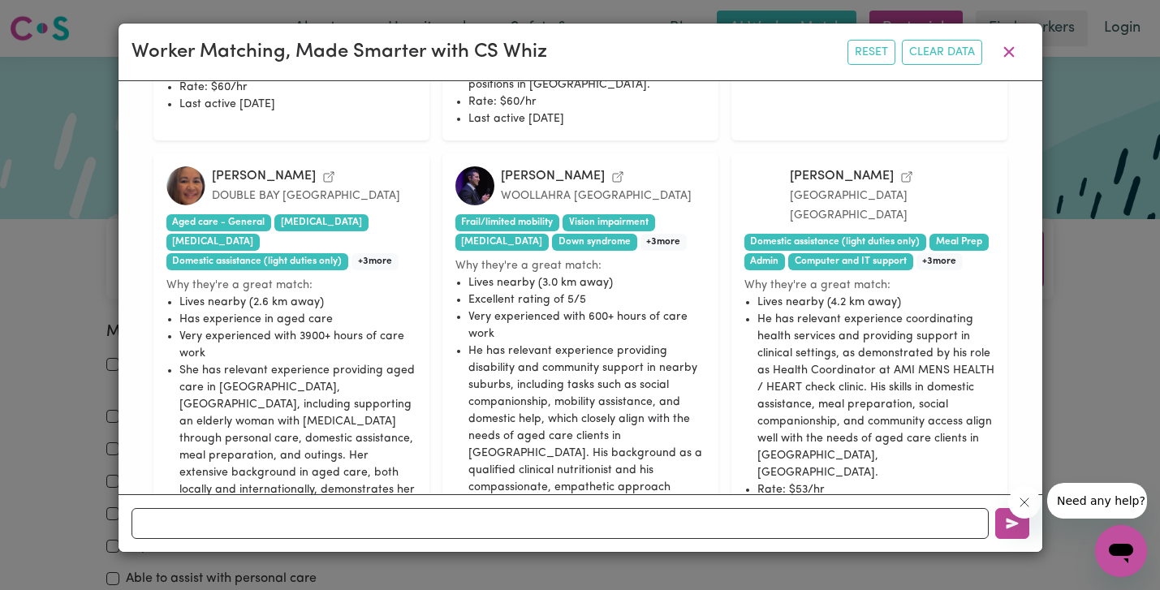
scroll to position [1418, 0]
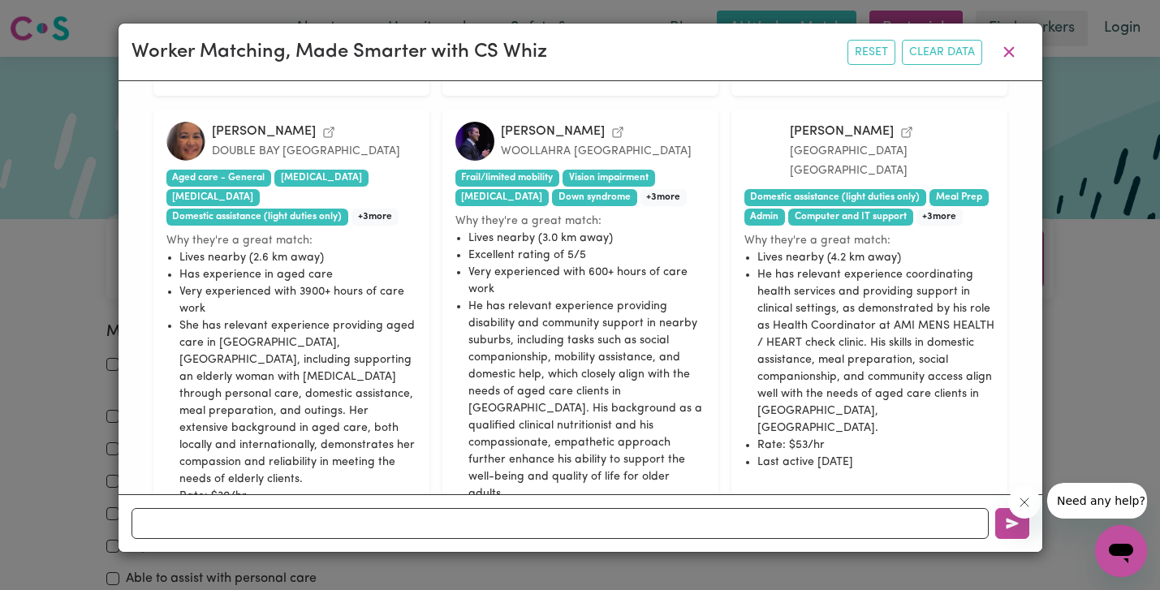
click at [249, 542] on div at bounding box center [581, 523] width 924 height 58
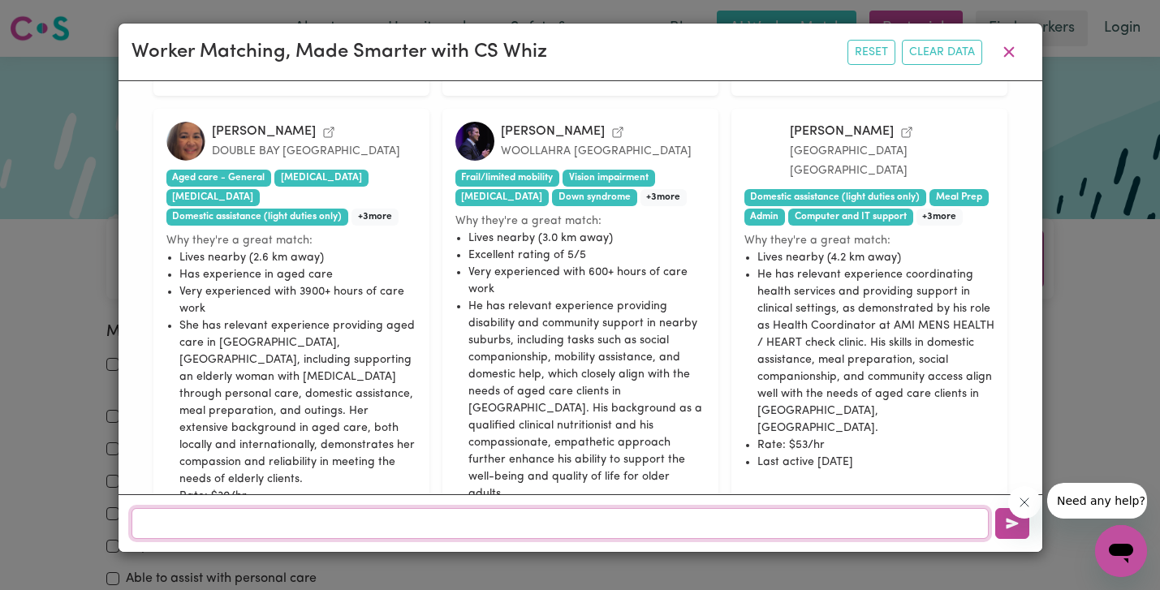
click at [249, 529] on input "text" at bounding box center [560, 523] width 857 height 31
type input "female"
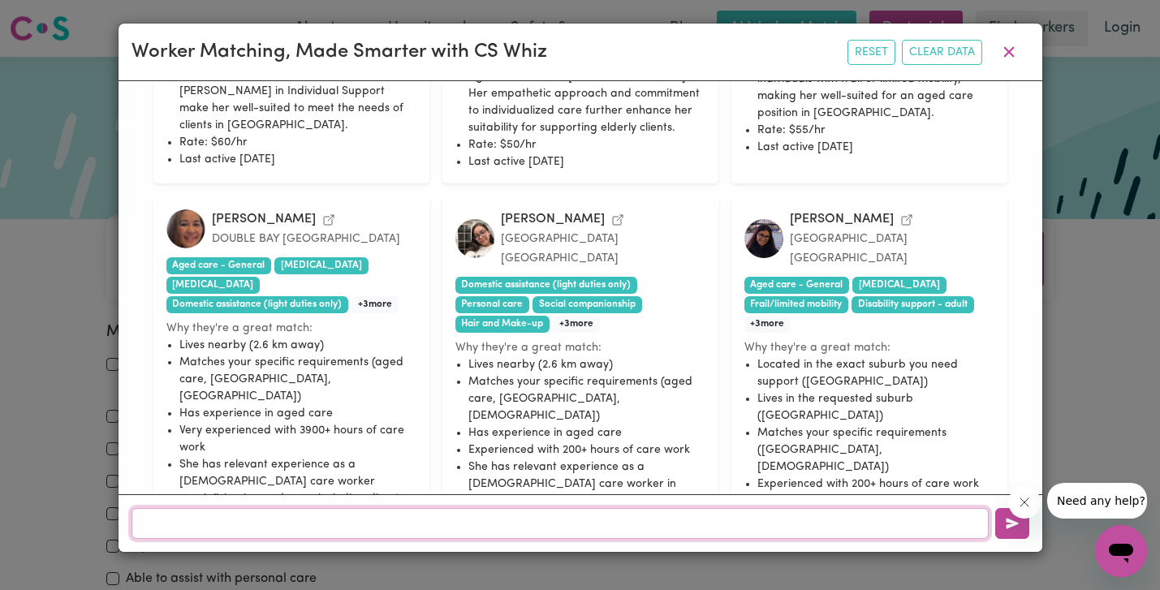
scroll to position [1579, 0]
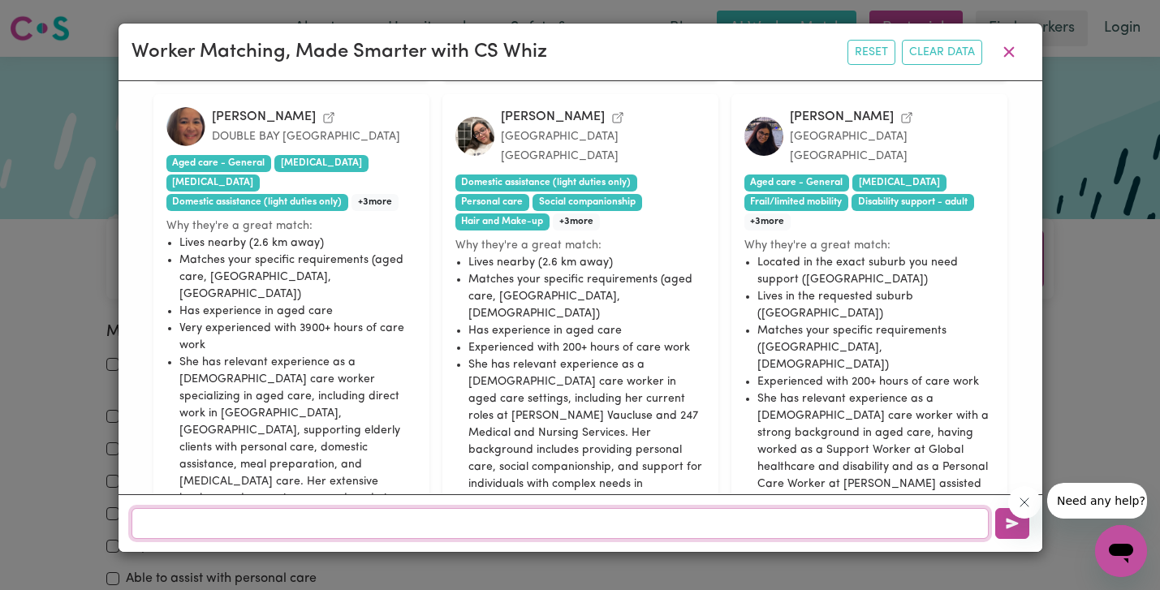
click at [341, 528] on input "text" at bounding box center [560, 523] width 857 height 31
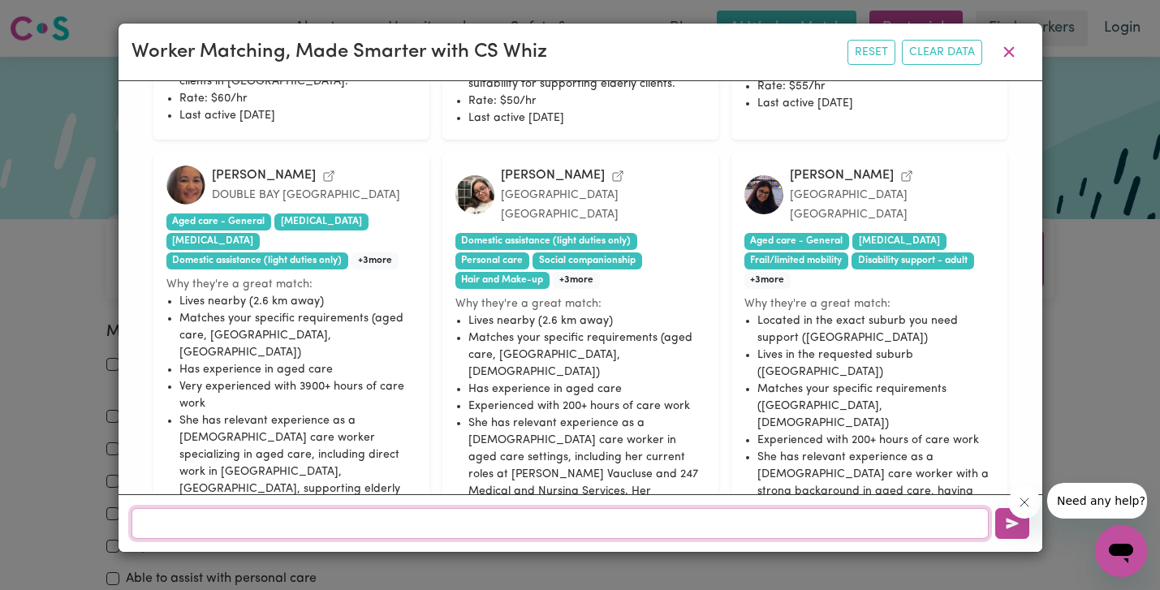
scroll to position [1580, 0]
type input "l"
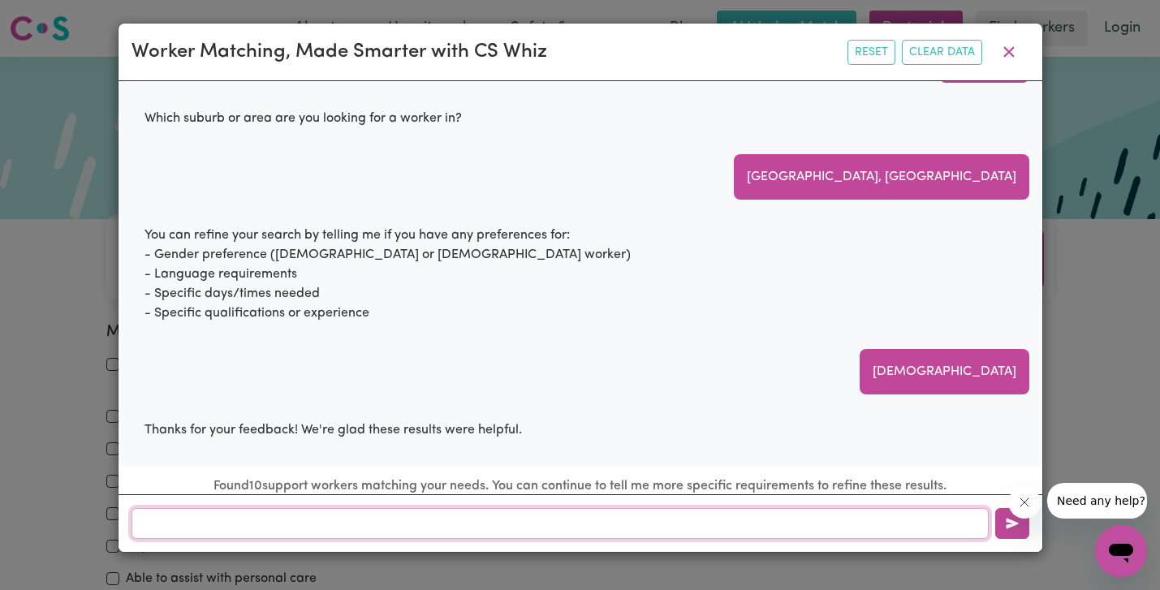
scroll to position [0, 0]
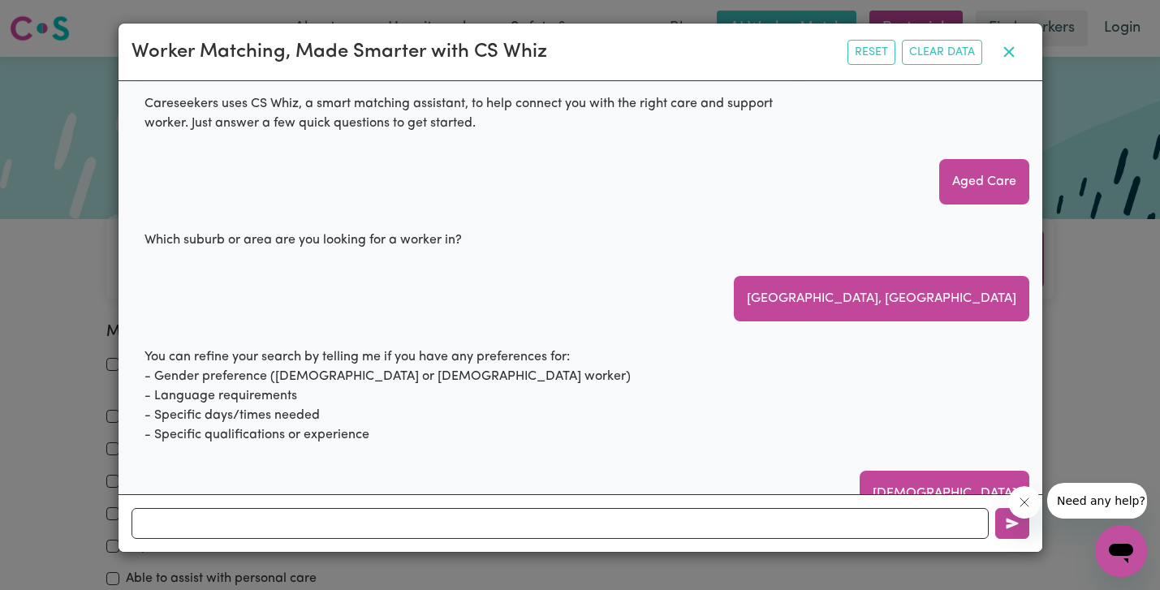
click at [1000, 47] on icon "button" at bounding box center [1008, 51] width 19 height 19
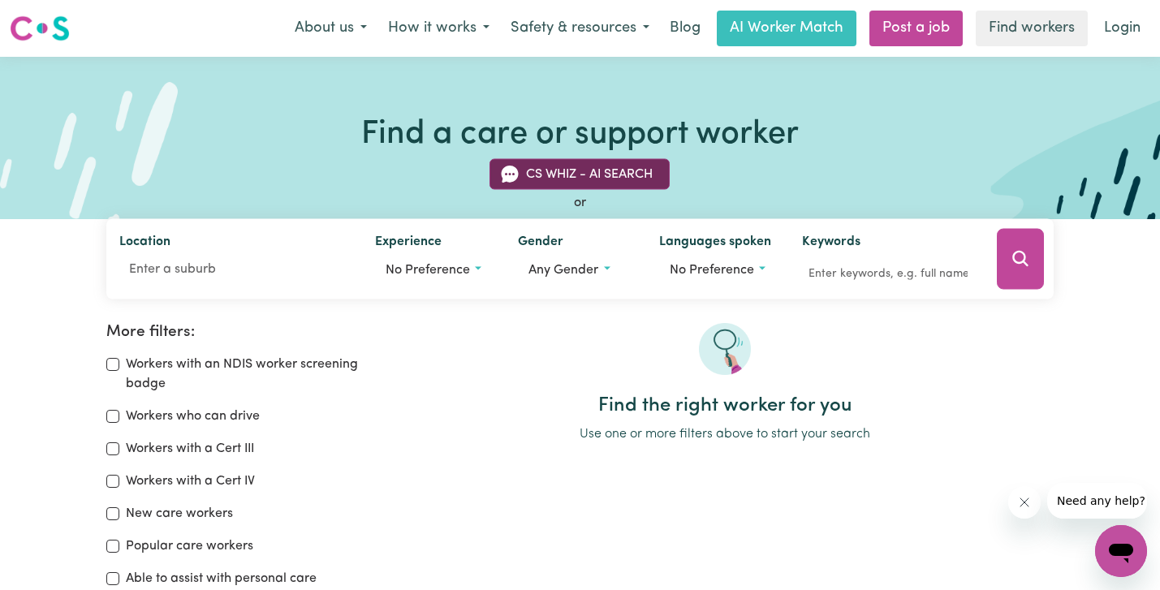
click at [559, 175] on button "CS Whiz - AI Search" at bounding box center [580, 174] width 180 height 31
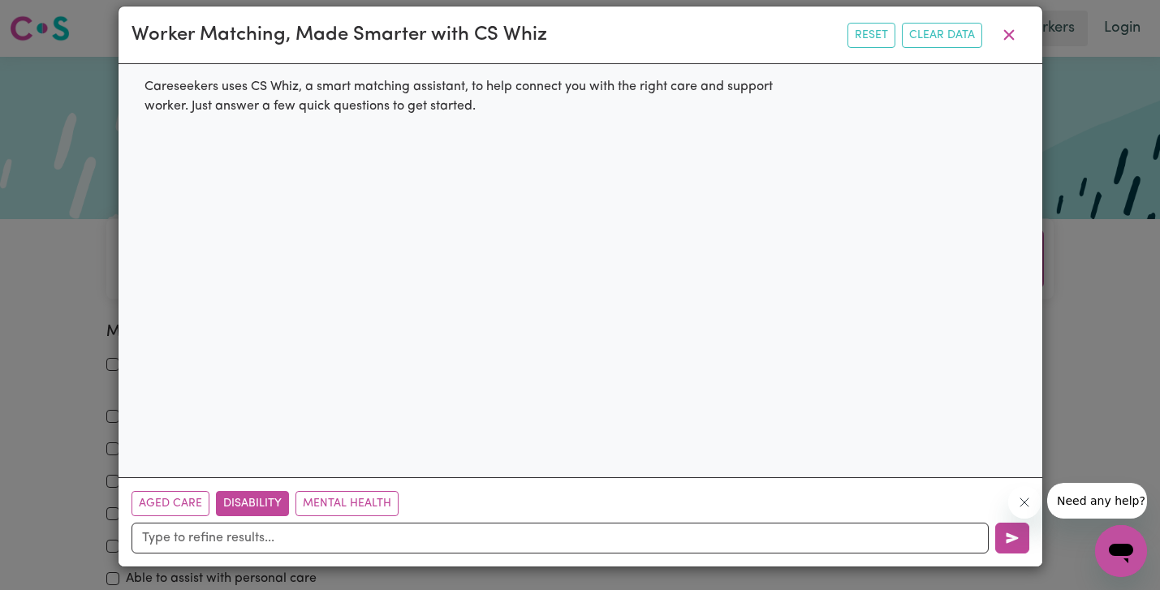
click at [246, 503] on button "Disability" at bounding box center [252, 503] width 73 height 25
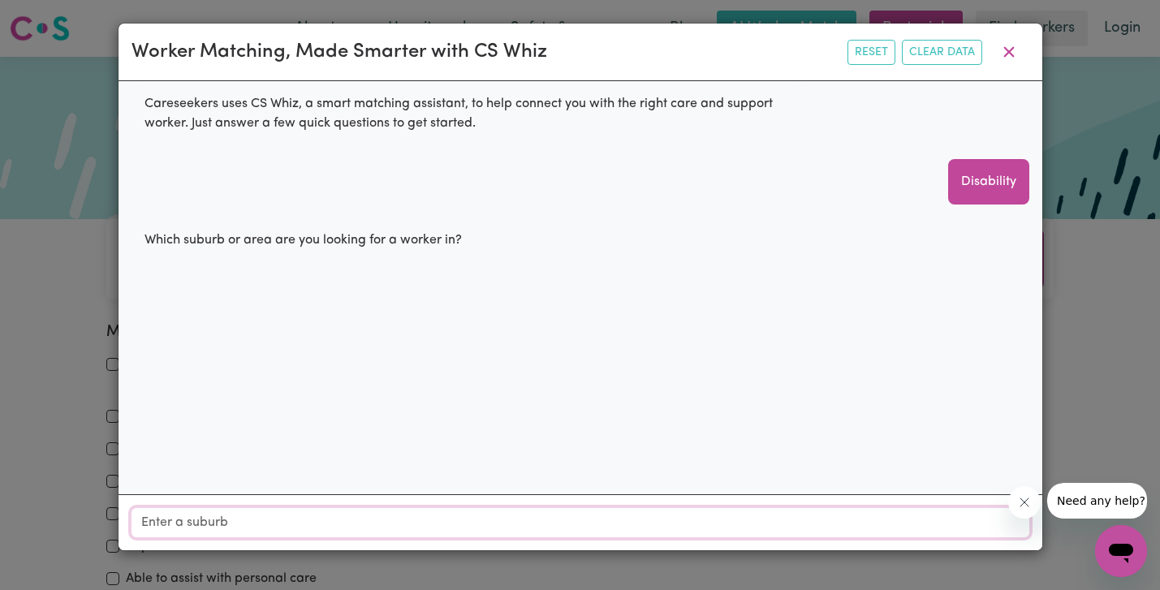
click at [246, 520] on input "Location" at bounding box center [581, 522] width 898 height 29
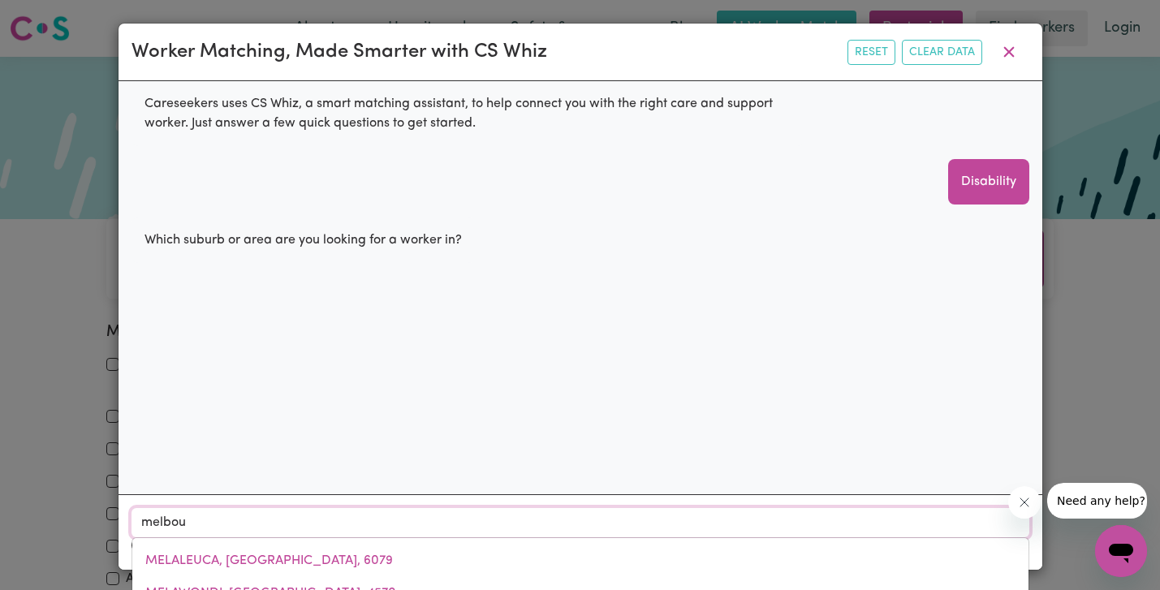
type input "melbour"
type input "melbourNE, Victoria, 3000"
type input "melbourn"
type input "melbournE, Victoria, 3000"
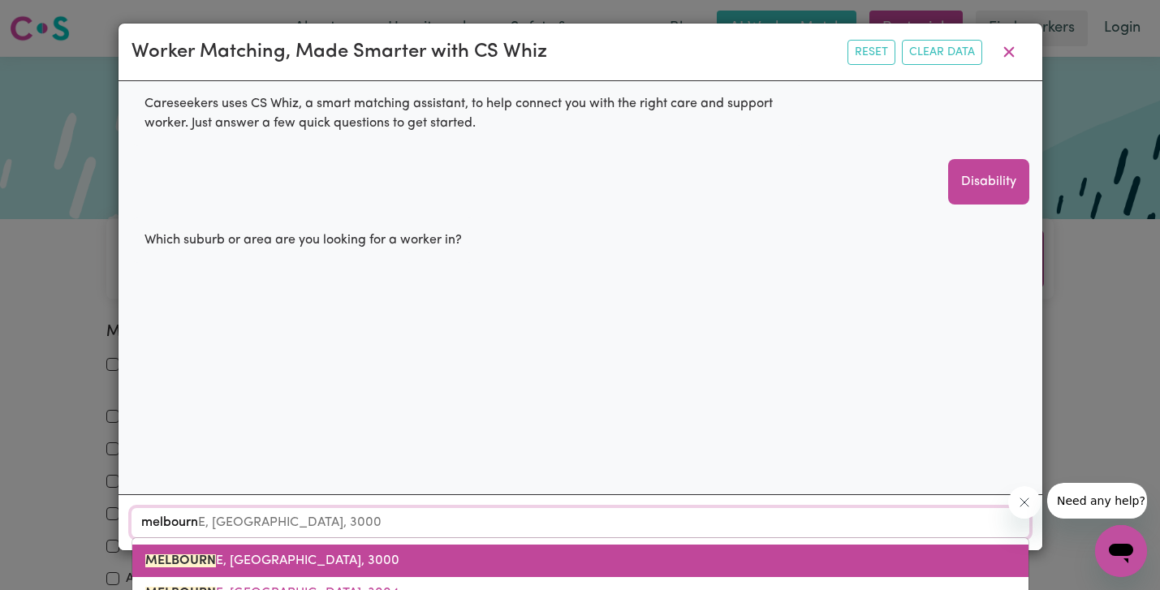
click at [167, 560] on mark "MELBOURN" at bounding box center [180, 560] width 71 height 13
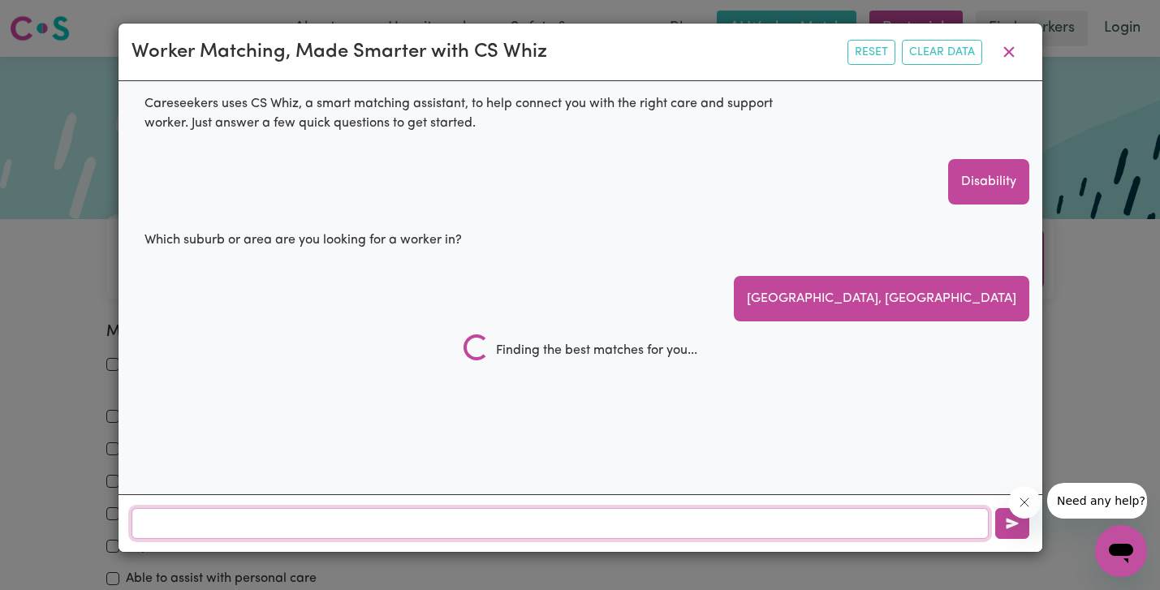
click at [262, 515] on input "text" at bounding box center [560, 523] width 857 height 31
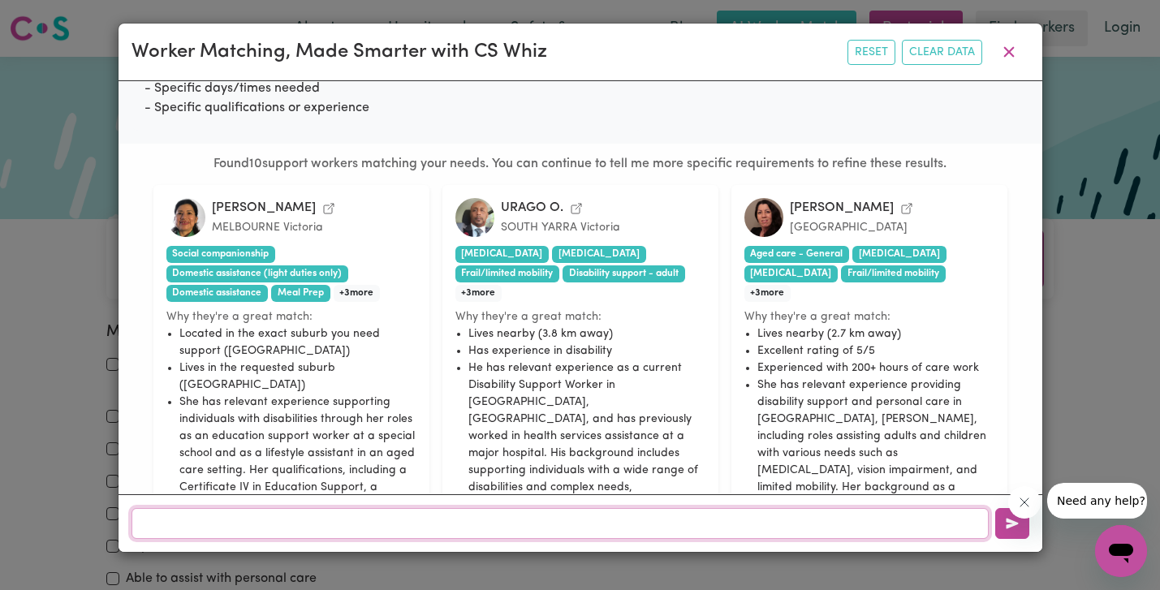
scroll to position [1372, 0]
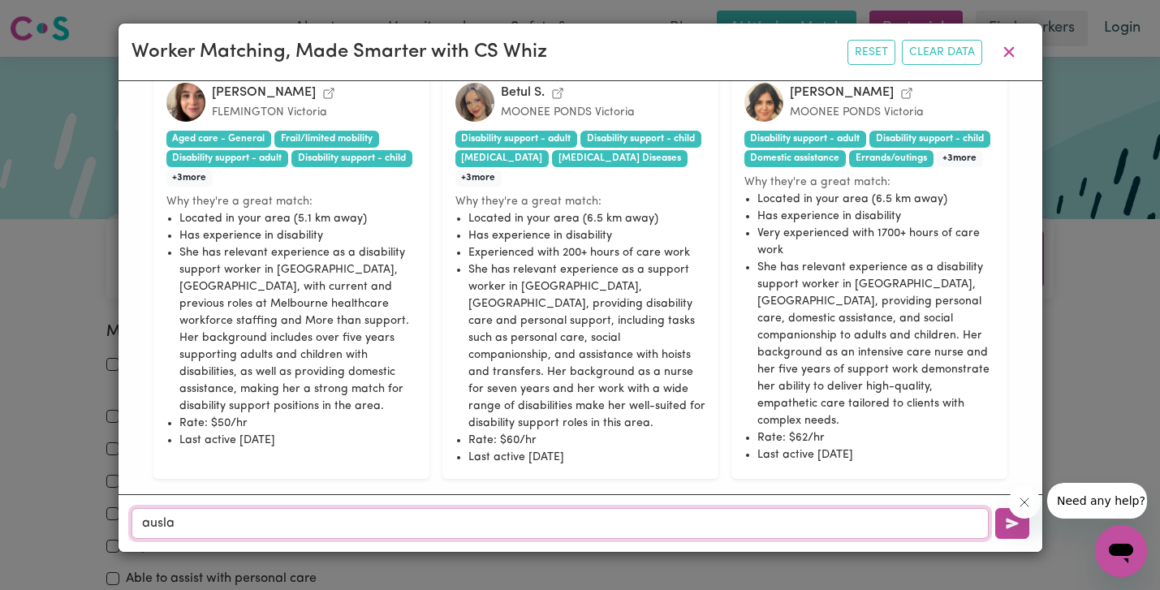
type input "auslan"
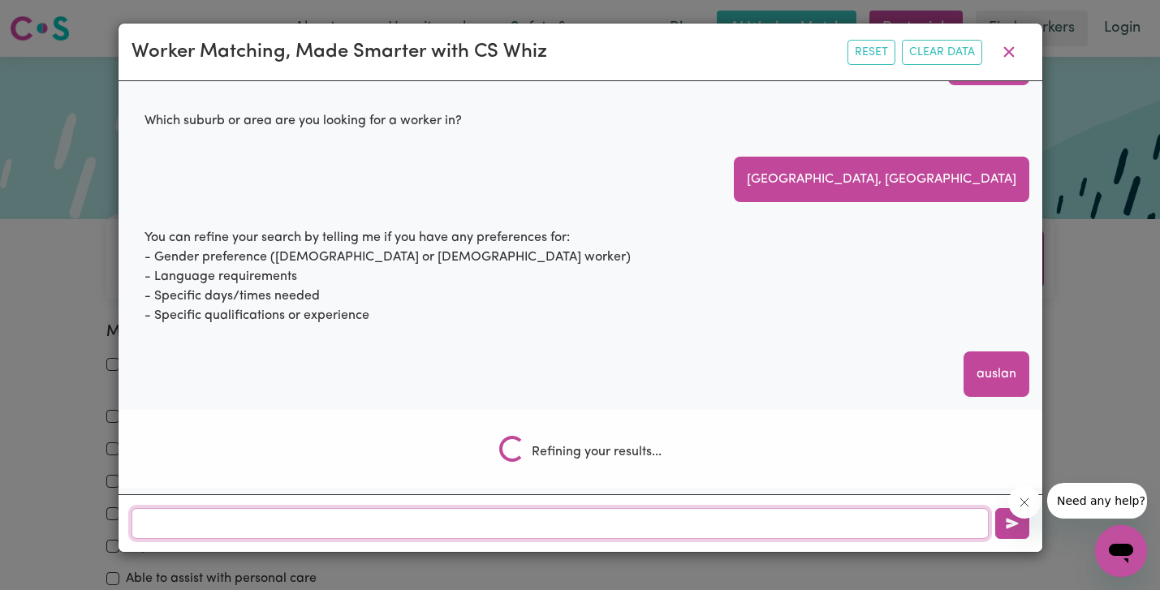
scroll to position [93, 0]
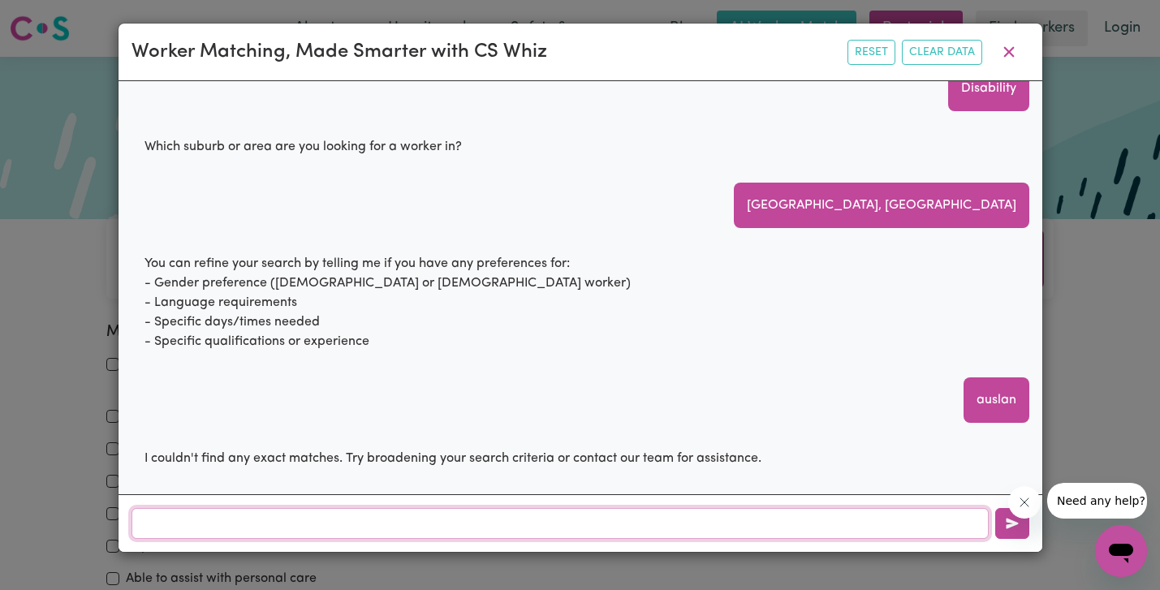
click at [520, 523] on input "text" at bounding box center [560, 523] width 857 height 31
type input "sign language"
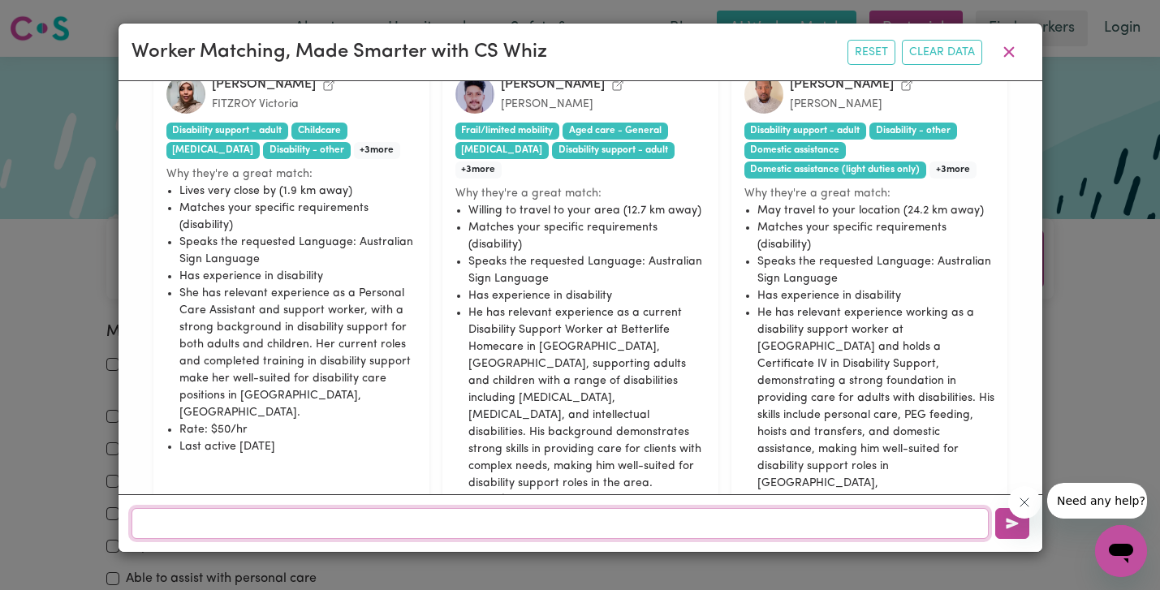
scroll to position [592, 0]
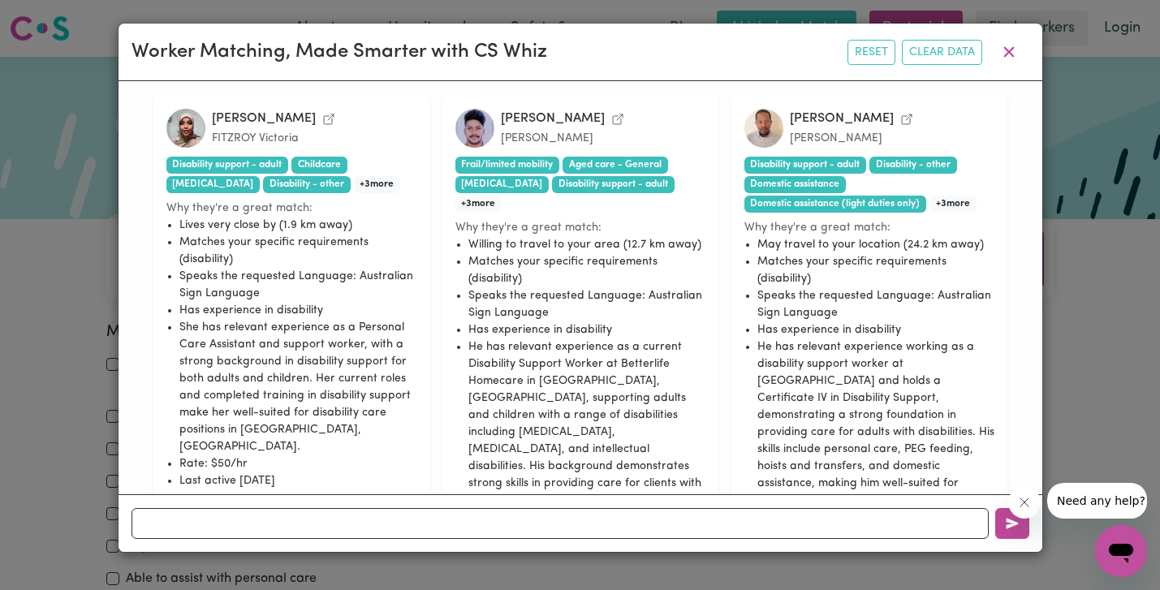
click at [322, 117] on icon "View Nanati A.'s profile" at bounding box center [328, 119] width 13 height 13
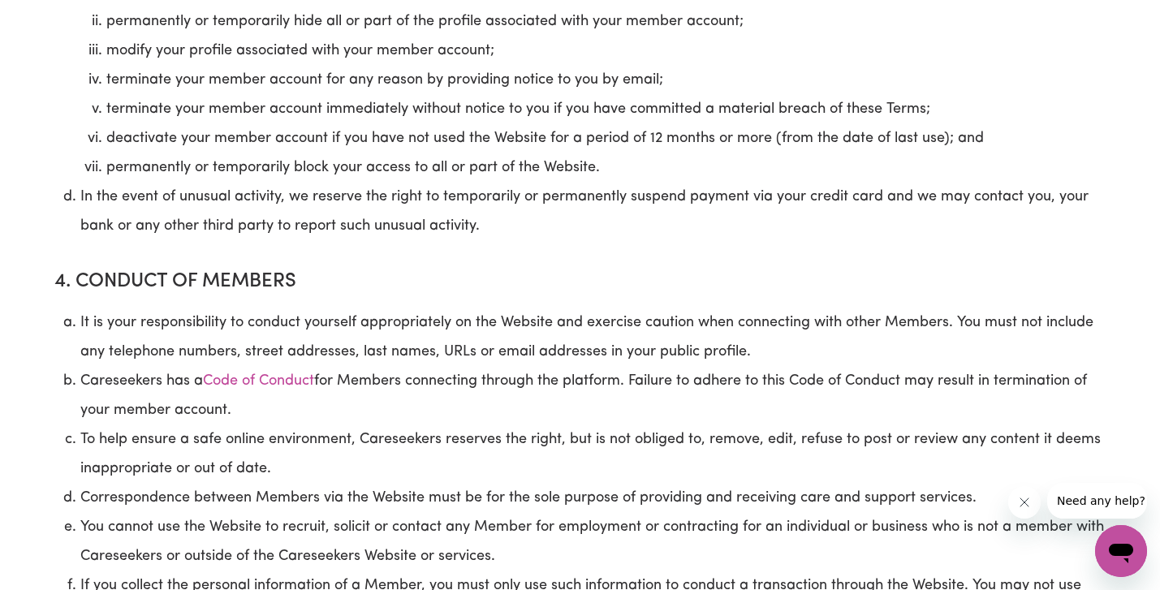
scroll to position [2257, 0]
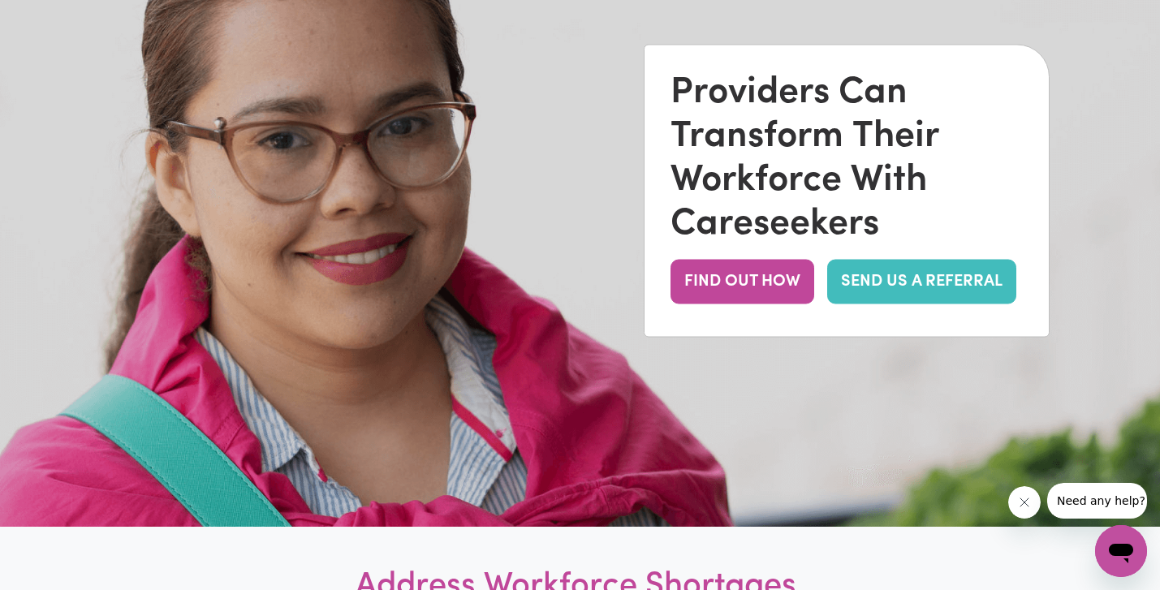
scroll to position [226, 0]
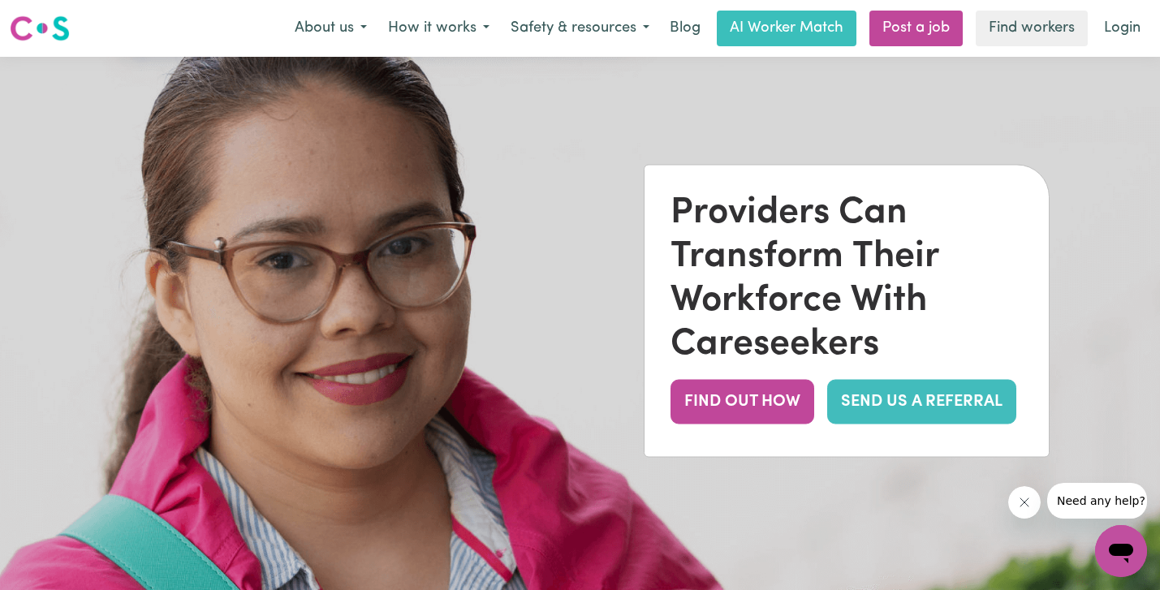
click at [917, 397] on link "SEND US A REFERRAL" at bounding box center [921, 401] width 189 height 45
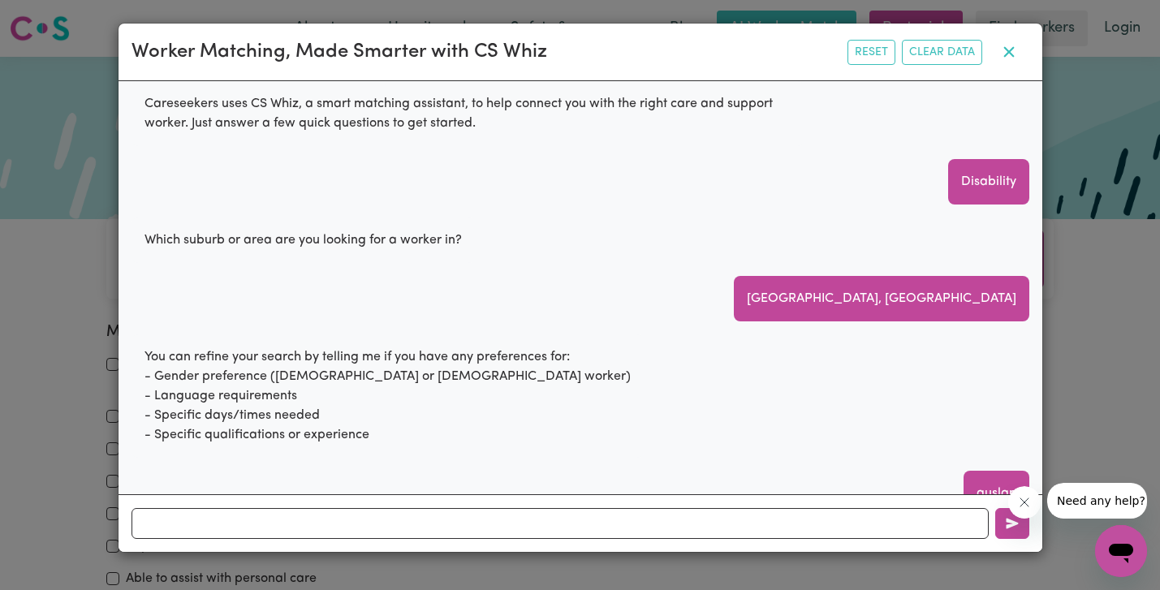
click at [1016, 54] on button "button" at bounding box center [1009, 52] width 41 height 31
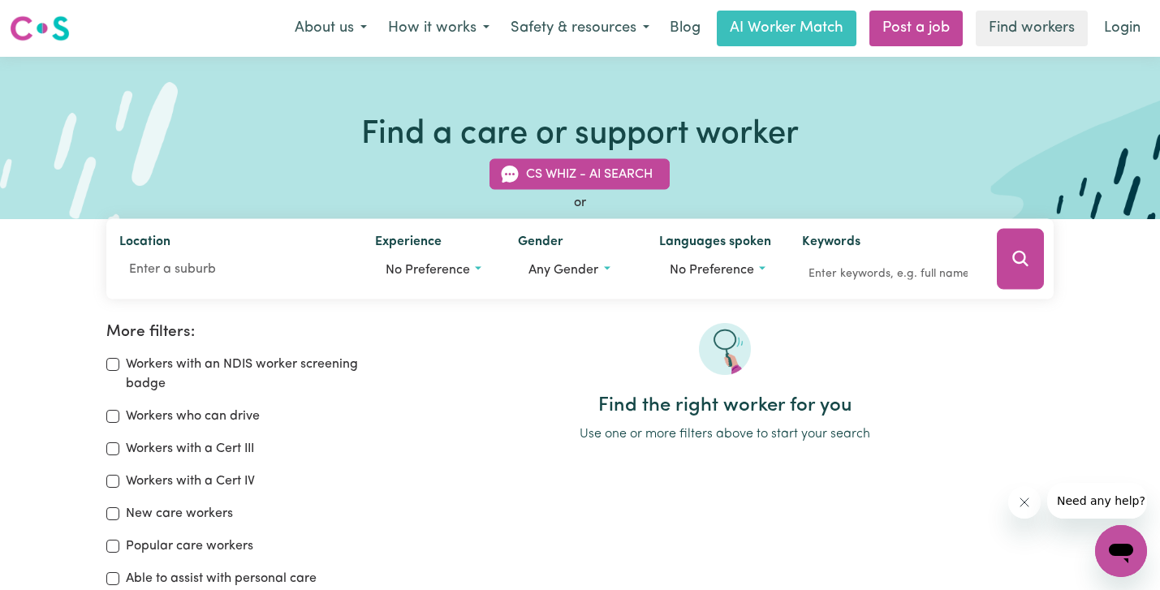
scroll to position [17, 0]
